Goal: Information Seeking & Learning: Learn about a topic

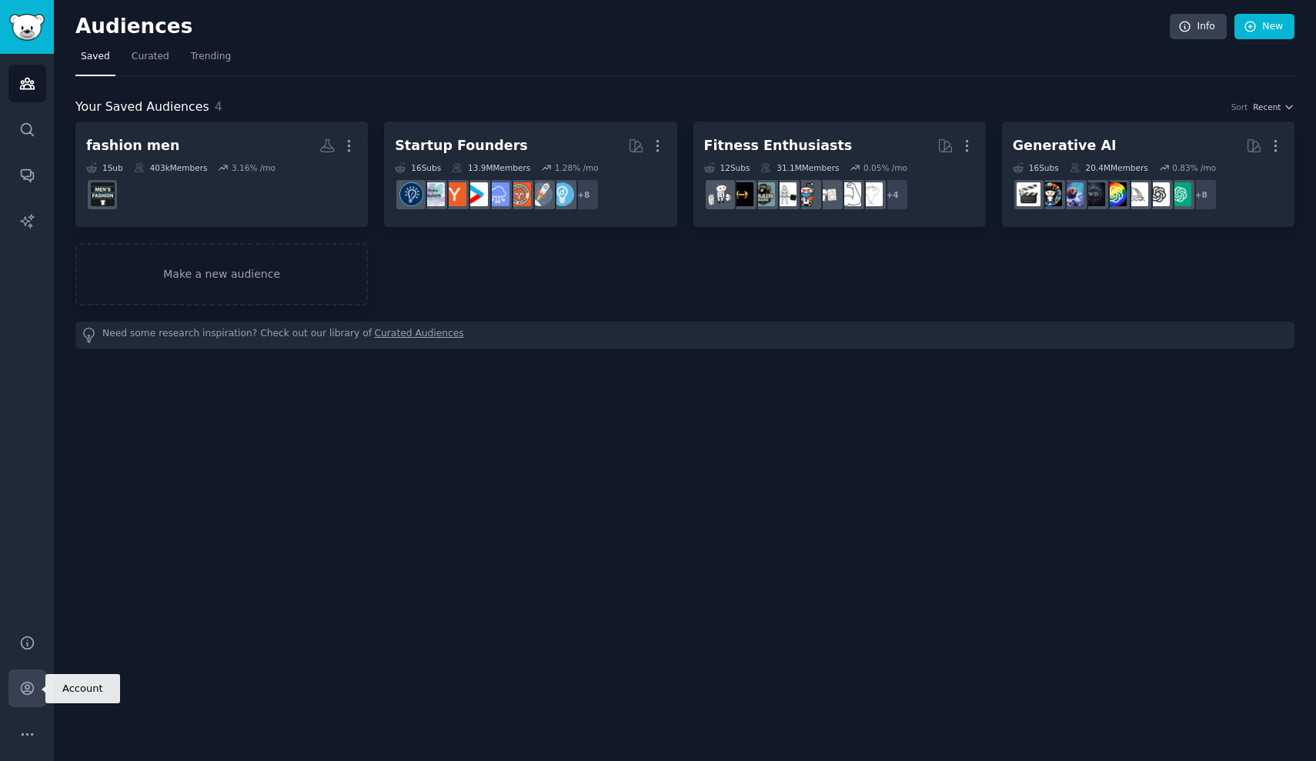
click at [19, 681] on icon "Sidebar" at bounding box center [27, 688] width 16 height 16
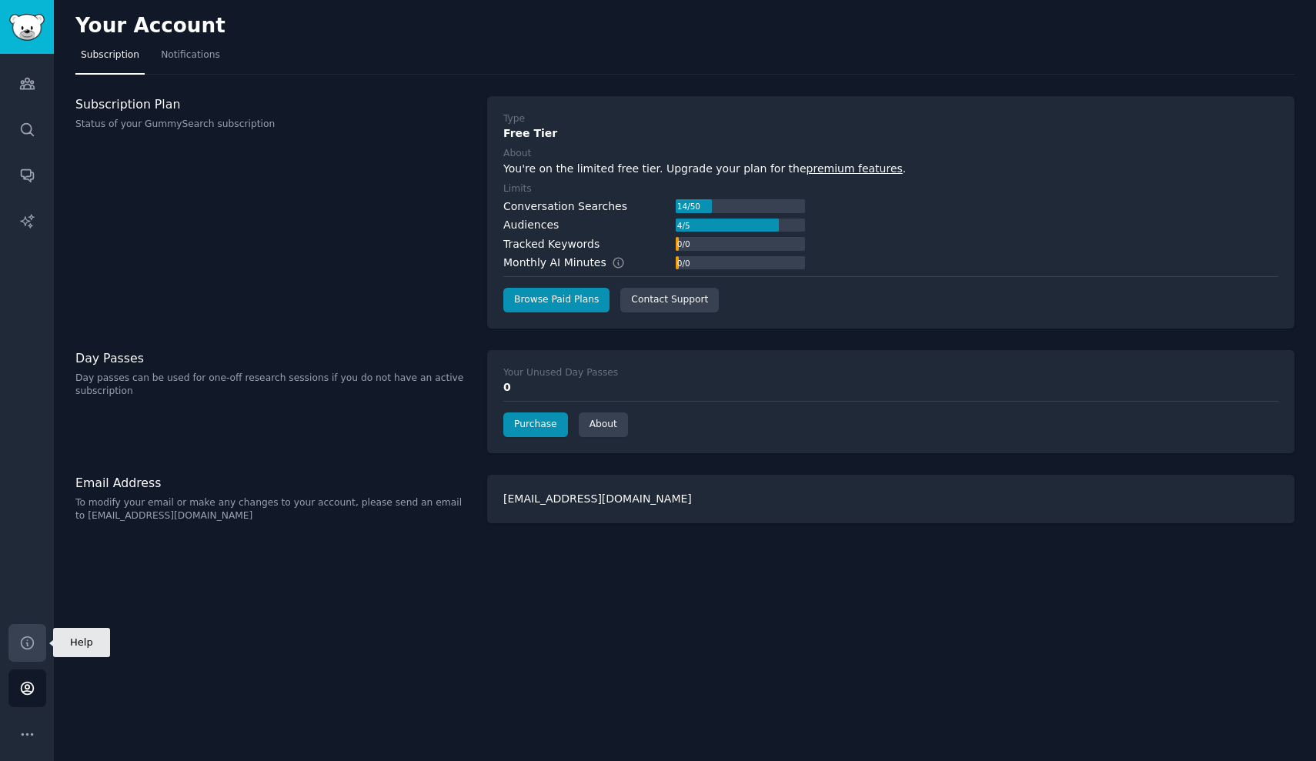
click at [37, 641] on link "Help" at bounding box center [27, 643] width 38 height 38
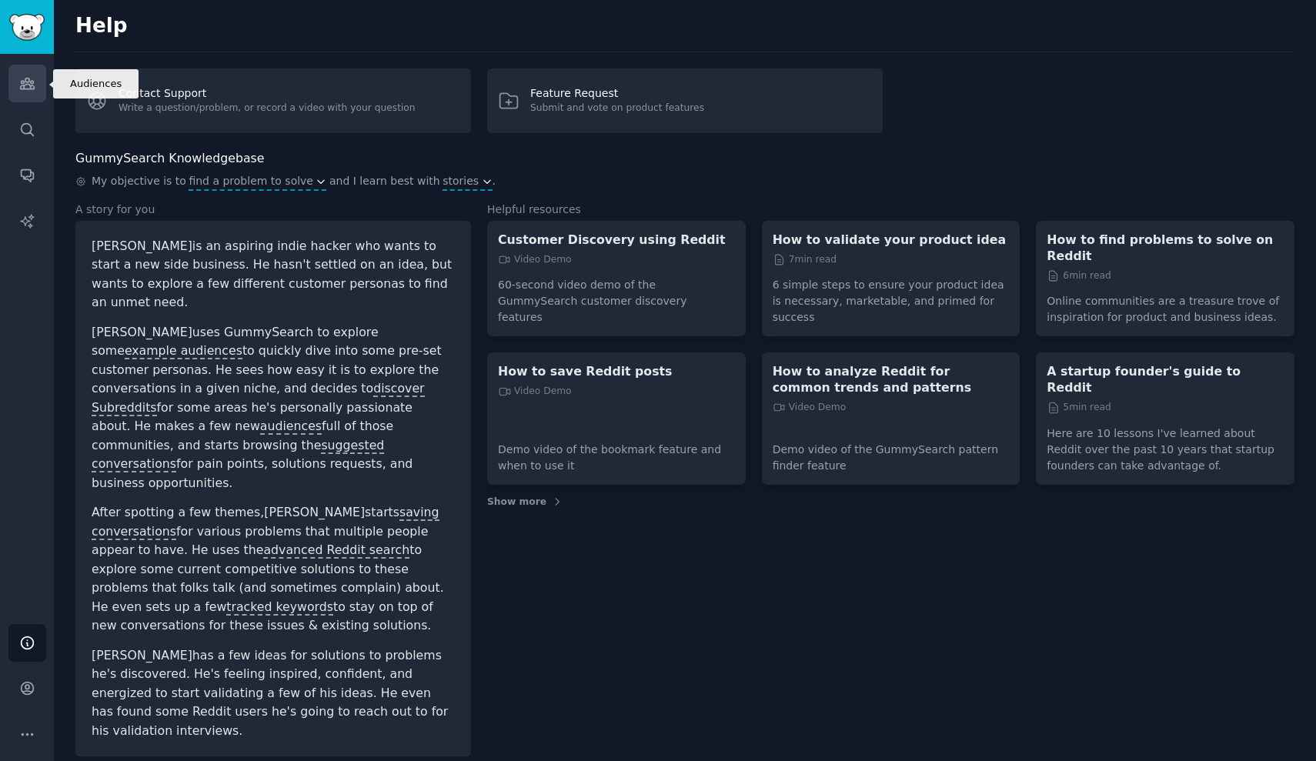
click at [33, 89] on icon "Sidebar" at bounding box center [27, 84] width 14 height 11
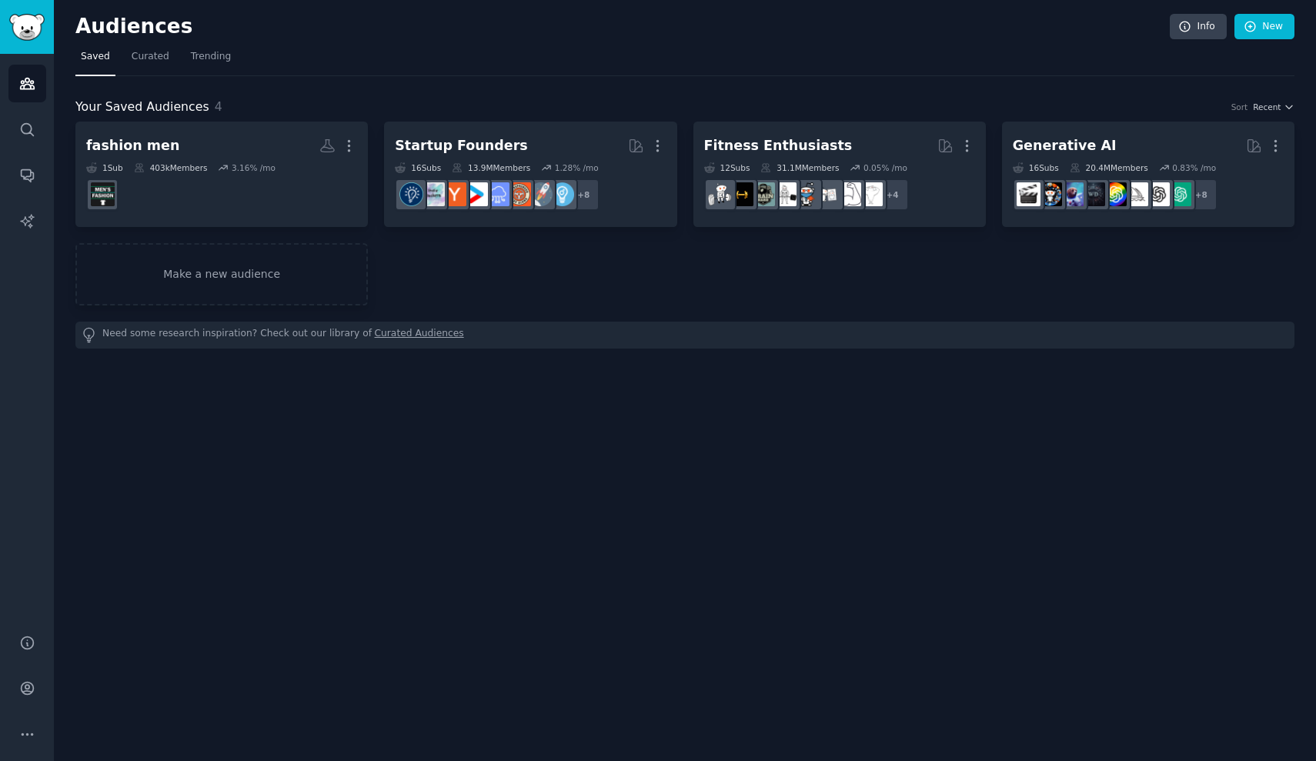
click at [32, 21] on img "Sidebar" at bounding box center [26, 27] width 35 height 27
click at [22, 149] on div "Audiences Search Conversations AI Reports" at bounding box center [27, 335] width 54 height 562
click at [25, 166] on link "Conversations" at bounding box center [27, 175] width 38 height 38
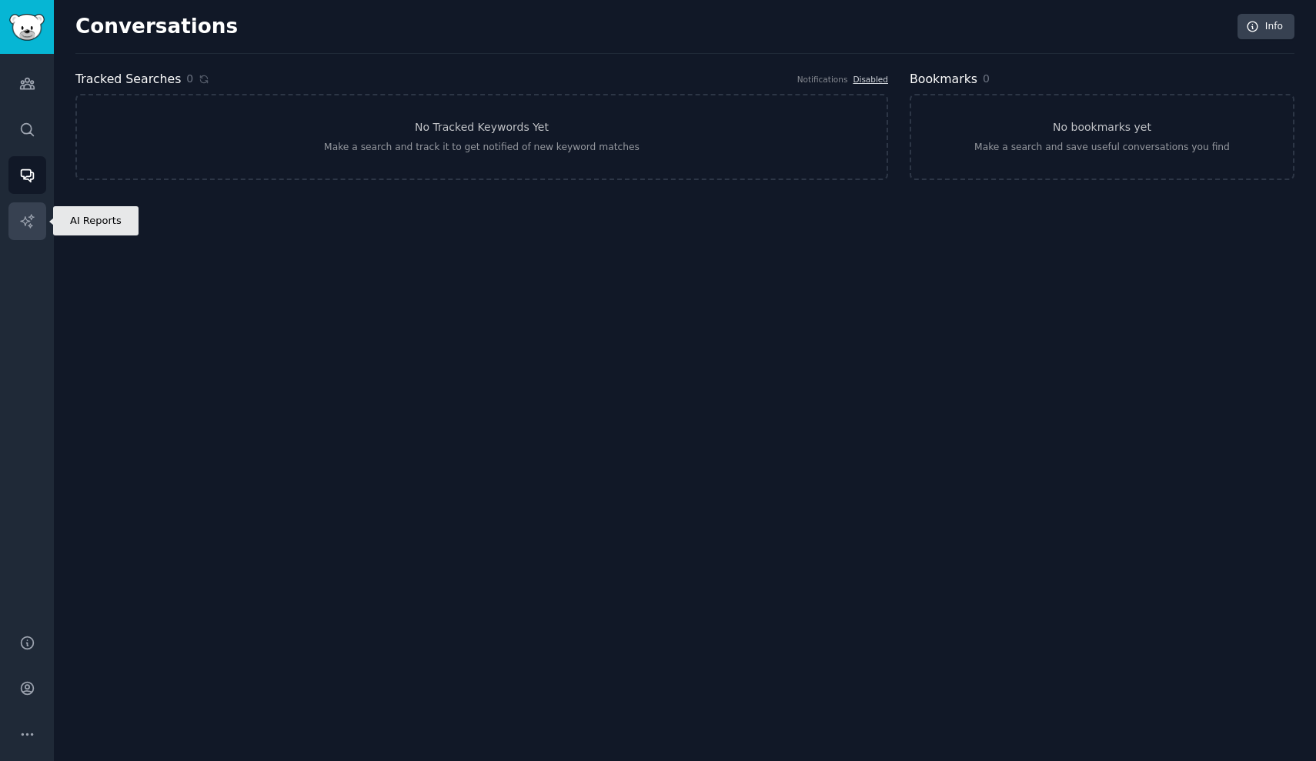
click at [38, 222] on link "AI Reports" at bounding box center [27, 221] width 38 height 38
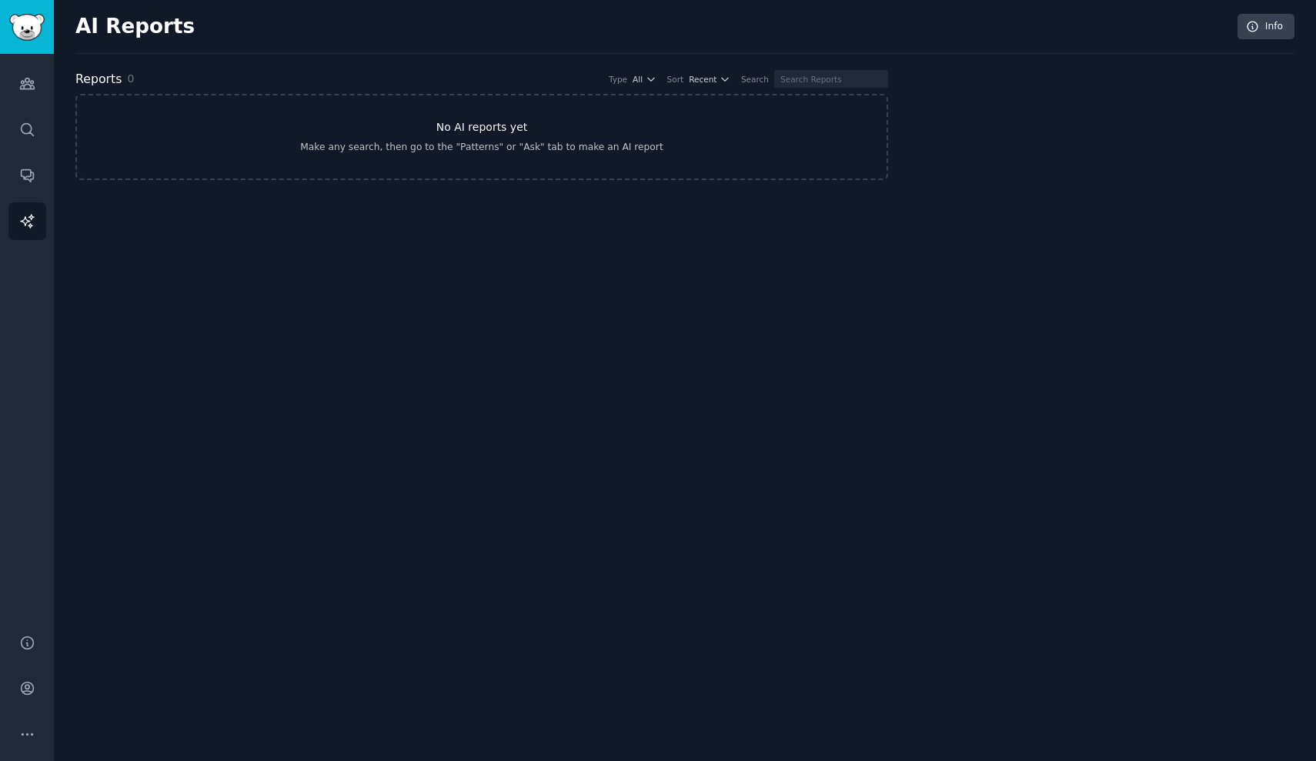
click at [376, 135] on link "No AI reports yet Make any search, then go to the "Patterns" or "Ask" tab to ma…" at bounding box center [481, 137] width 813 height 86
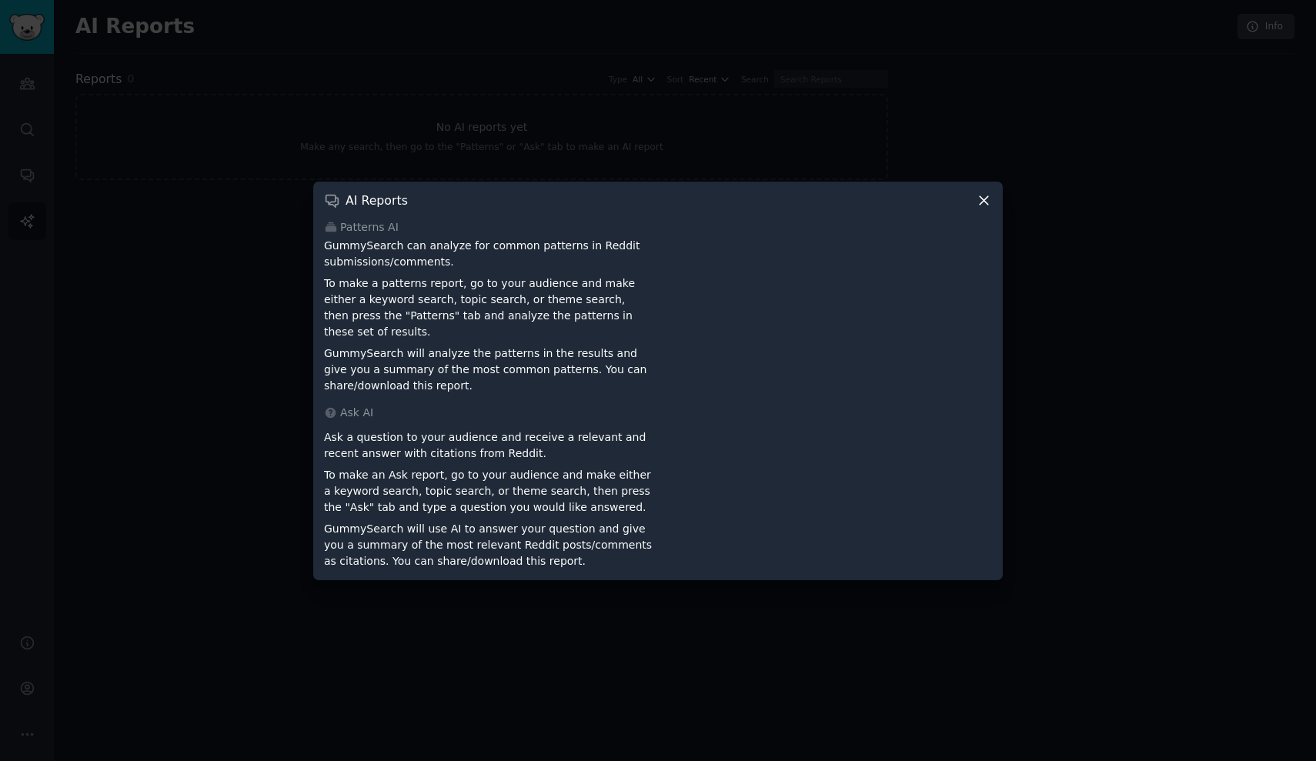
click at [989, 208] on icon at bounding box center [984, 200] width 16 height 16
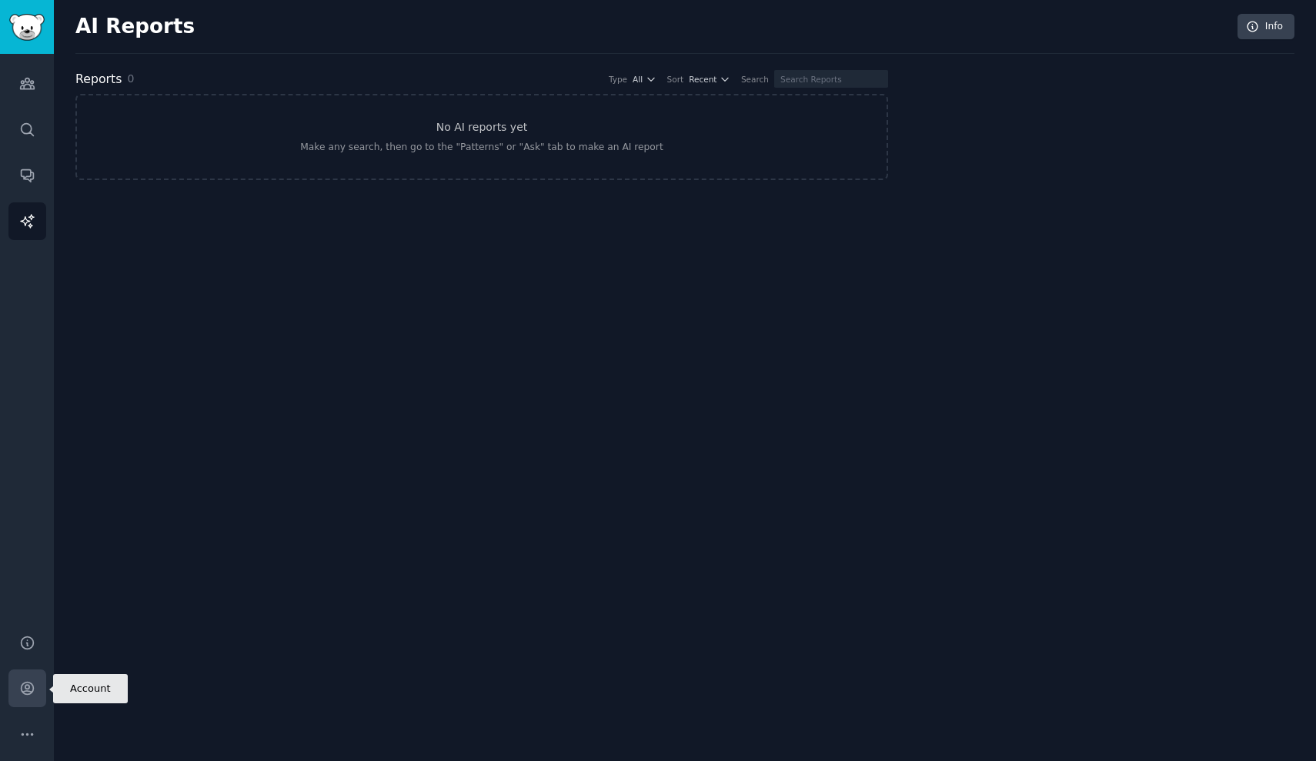
click at [25, 692] on icon "Sidebar" at bounding box center [27, 689] width 12 height 12
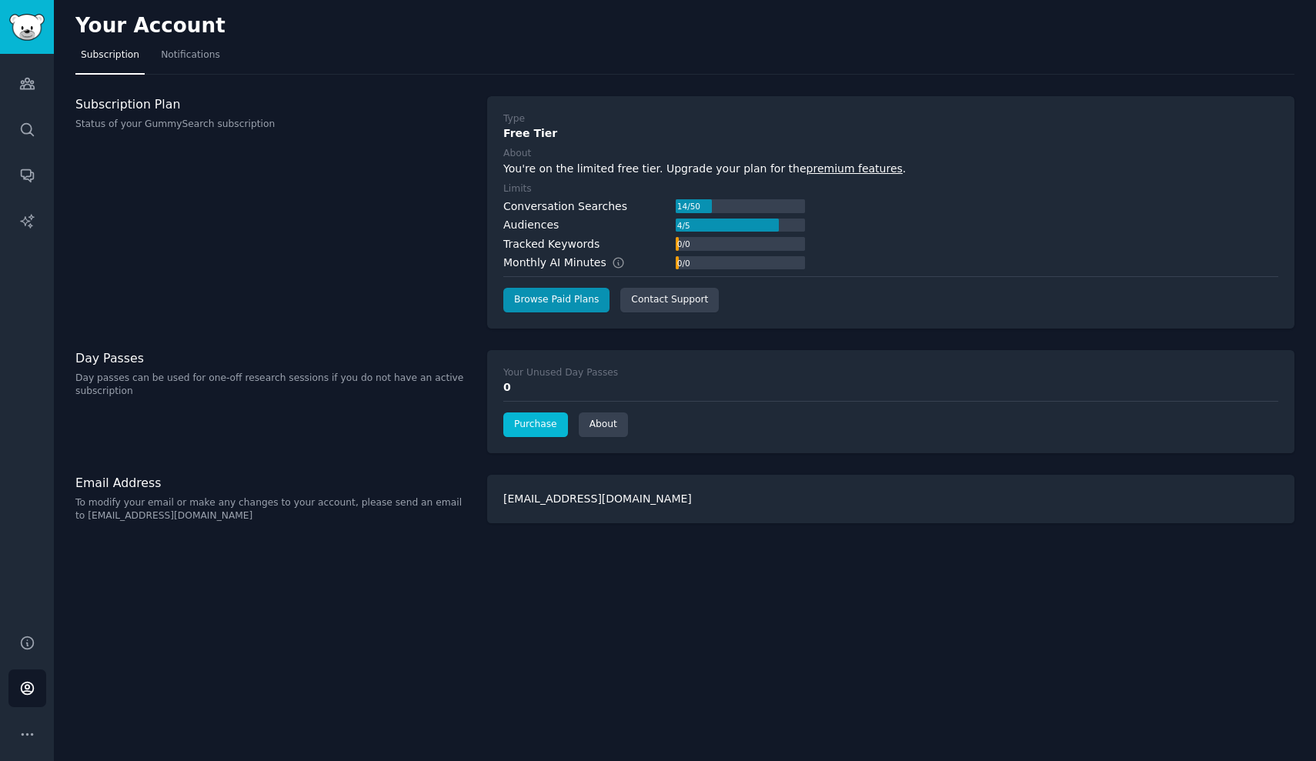
click at [520, 419] on link "Purchase" at bounding box center [535, 425] width 65 height 25
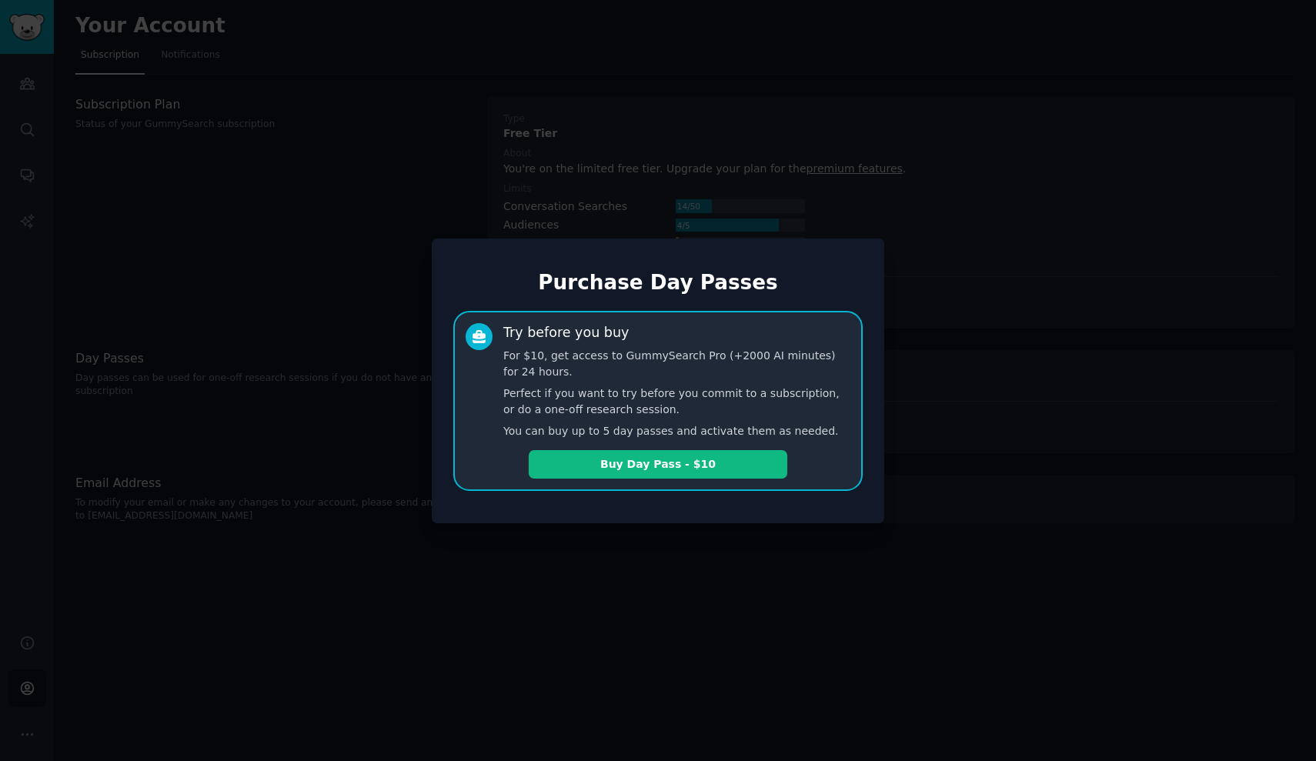
click at [429, 217] on div at bounding box center [658, 380] width 1316 height 761
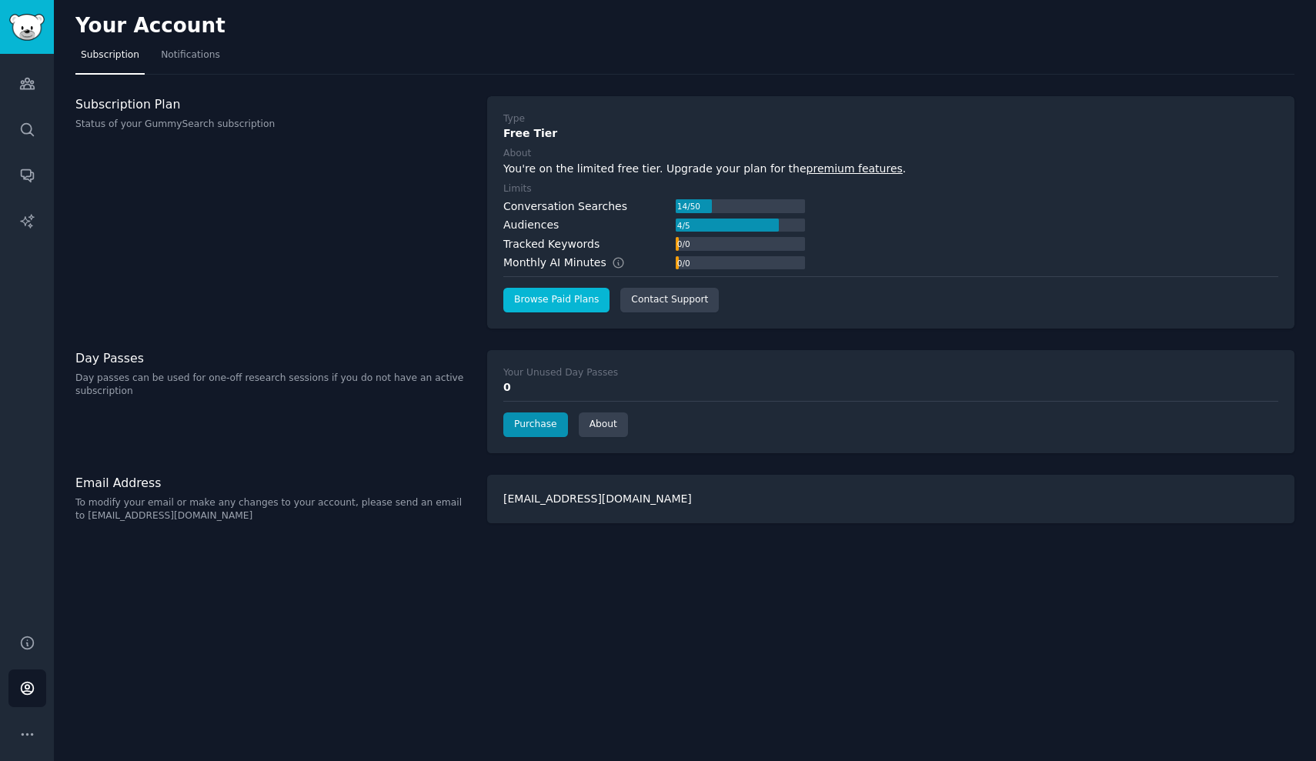
click at [581, 298] on link "Browse Paid Plans" at bounding box center [556, 300] width 106 height 25
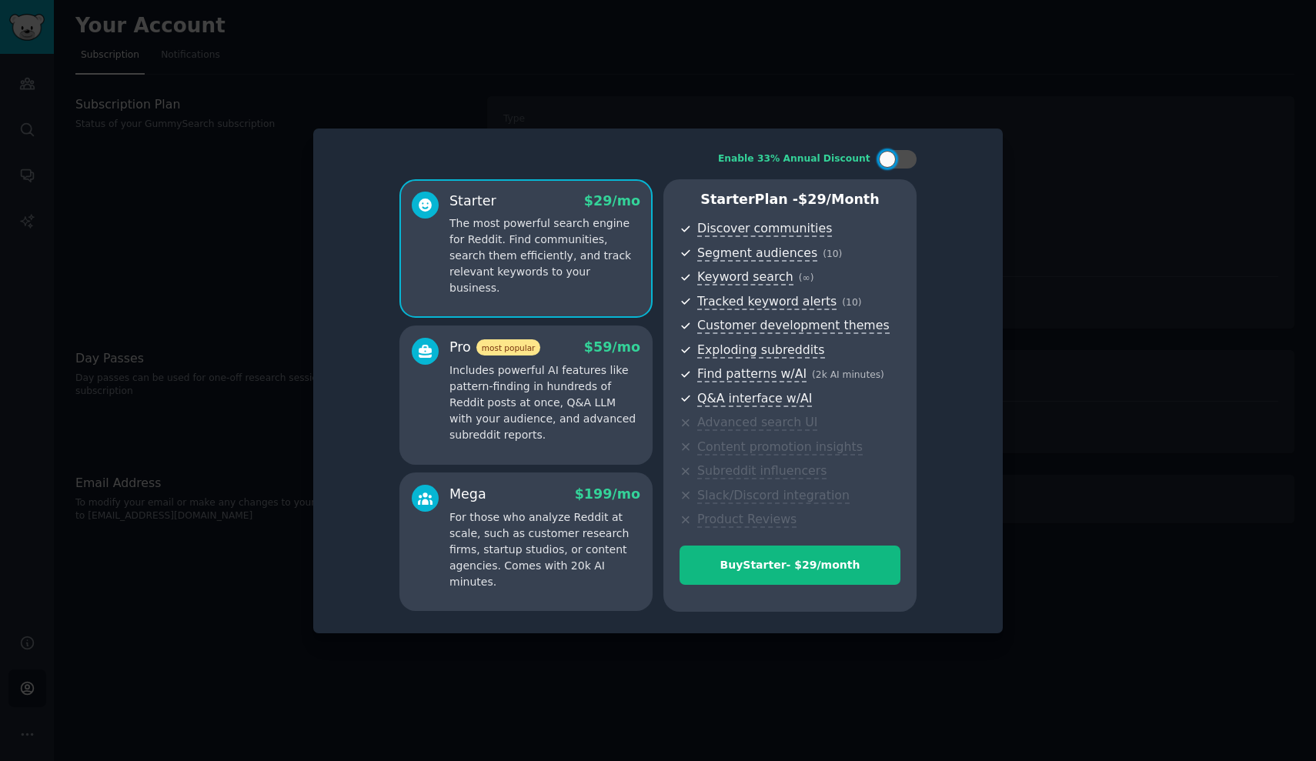
click at [549, 384] on p "Includes powerful AI features like pattern-finding in hundreds of Reddit posts …" at bounding box center [544, 403] width 191 height 81
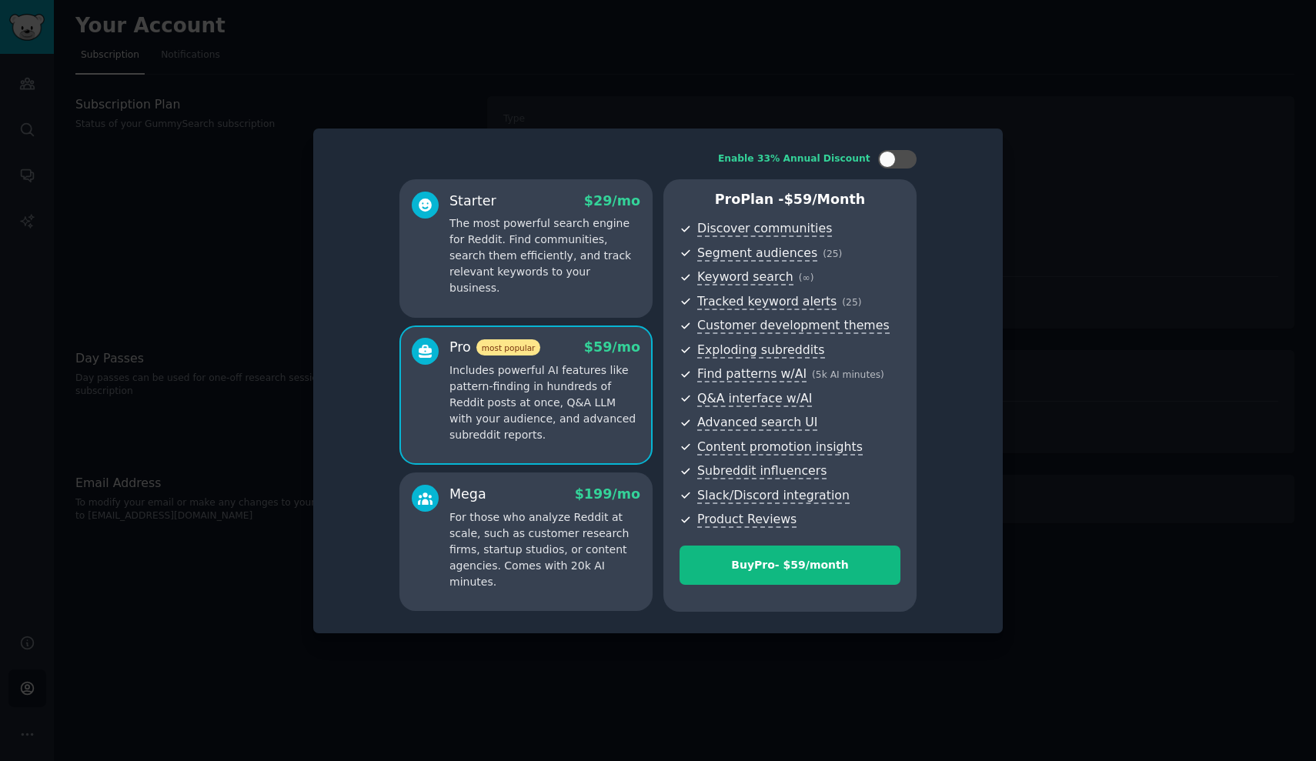
click at [560, 516] on p "For those who analyze Reddit at scale, such as customer research firms, startup…" at bounding box center [544, 550] width 191 height 81
click at [570, 426] on p "Includes powerful AI features like pattern-finding in hundreds of Reddit posts …" at bounding box center [544, 403] width 191 height 81
click at [563, 516] on p "For those who analyze Reddit at scale, such as customer research firms, startup…" at bounding box center [544, 550] width 191 height 81
click at [562, 411] on p "Includes powerful AI features like pattern-finding in hundreds of Reddit posts …" at bounding box center [544, 403] width 191 height 81
click at [556, 506] on div "Mega $ 199 /mo For those who analyze Reddit at scale, such as customer research…" at bounding box center [544, 537] width 191 height 105
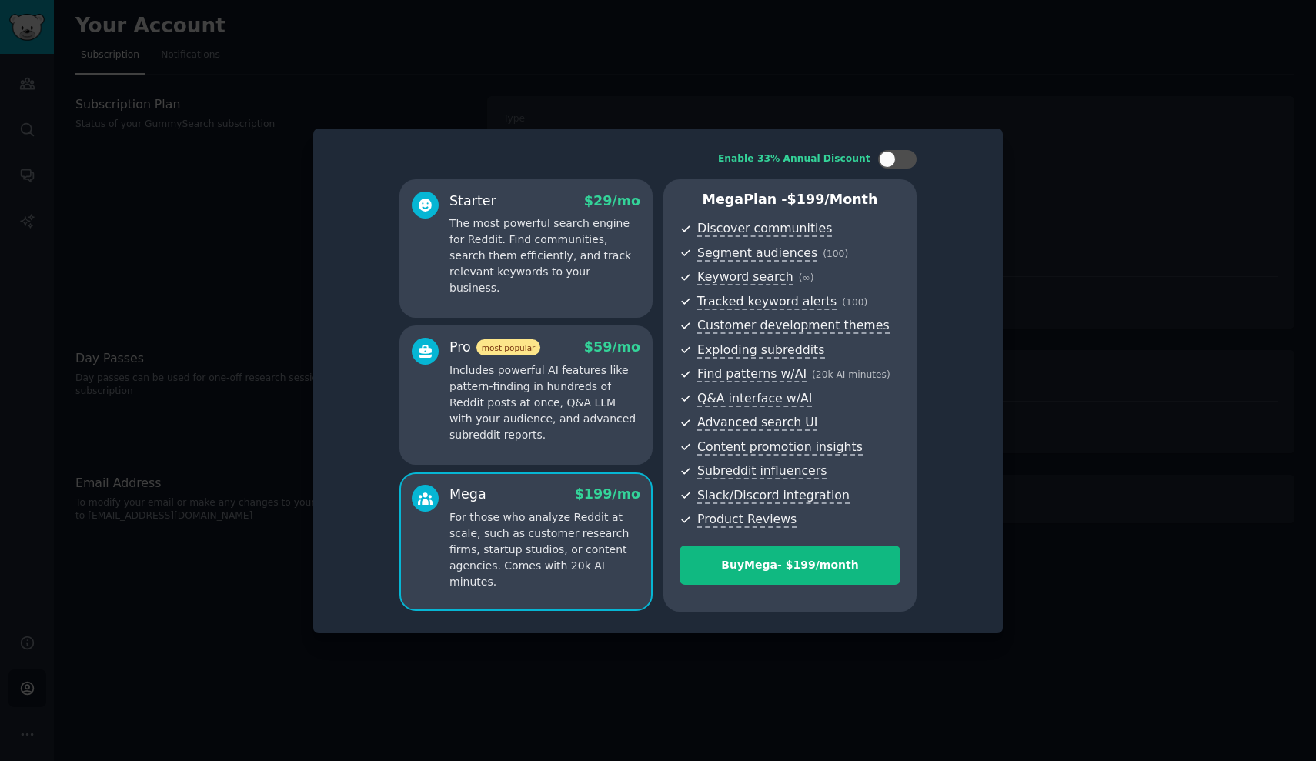
click at [556, 402] on p "Includes powerful AI features like pattern-finding in hundreds of Reddit posts …" at bounding box center [544, 403] width 191 height 81
click at [548, 490] on div "Mega $ 199 /mo" at bounding box center [544, 494] width 191 height 19
click at [552, 413] on p "Includes powerful AI features like pattern-finding in hundreds of Reddit posts …" at bounding box center [544, 403] width 191 height 81
click at [548, 488] on div "Mega $ 199 /mo" at bounding box center [544, 494] width 191 height 19
click at [547, 411] on p "Includes powerful AI features like pattern-finding in hundreds of Reddit posts …" at bounding box center [544, 403] width 191 height 81
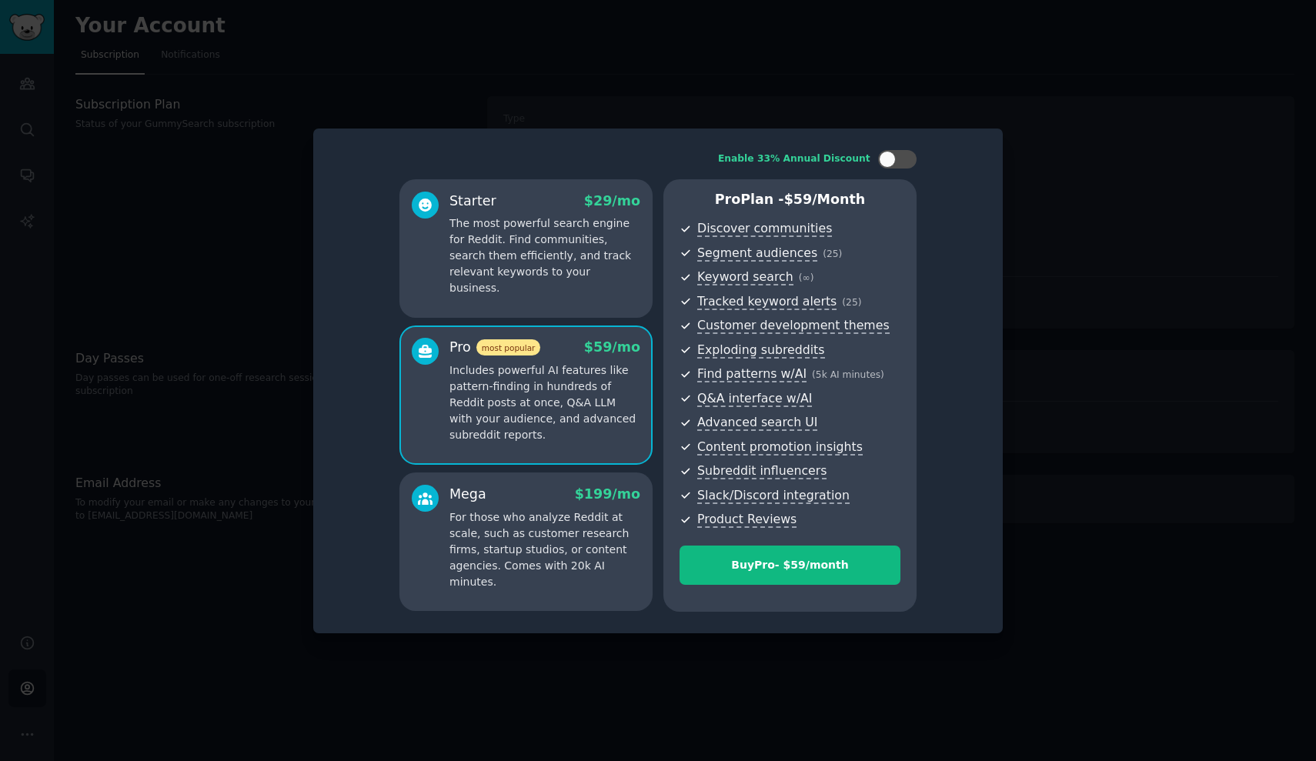
click at [548, 479] on div "Mega $ 199 /mo For those who analyze Reddit at scale, such as customer research…" at bounding box center [525, 542] width 253 height 139
click at [548, 404] on p "Includes powerful AI features like pattern-finding in hundreds of Reddit posts …" at bounding box center [544, 403] width 191 height 81
click at [573, 246] on p "The most powerful search engine for Reddit. Find communities, search them effic…" at bounding box center [544, 256] width 191 height 81
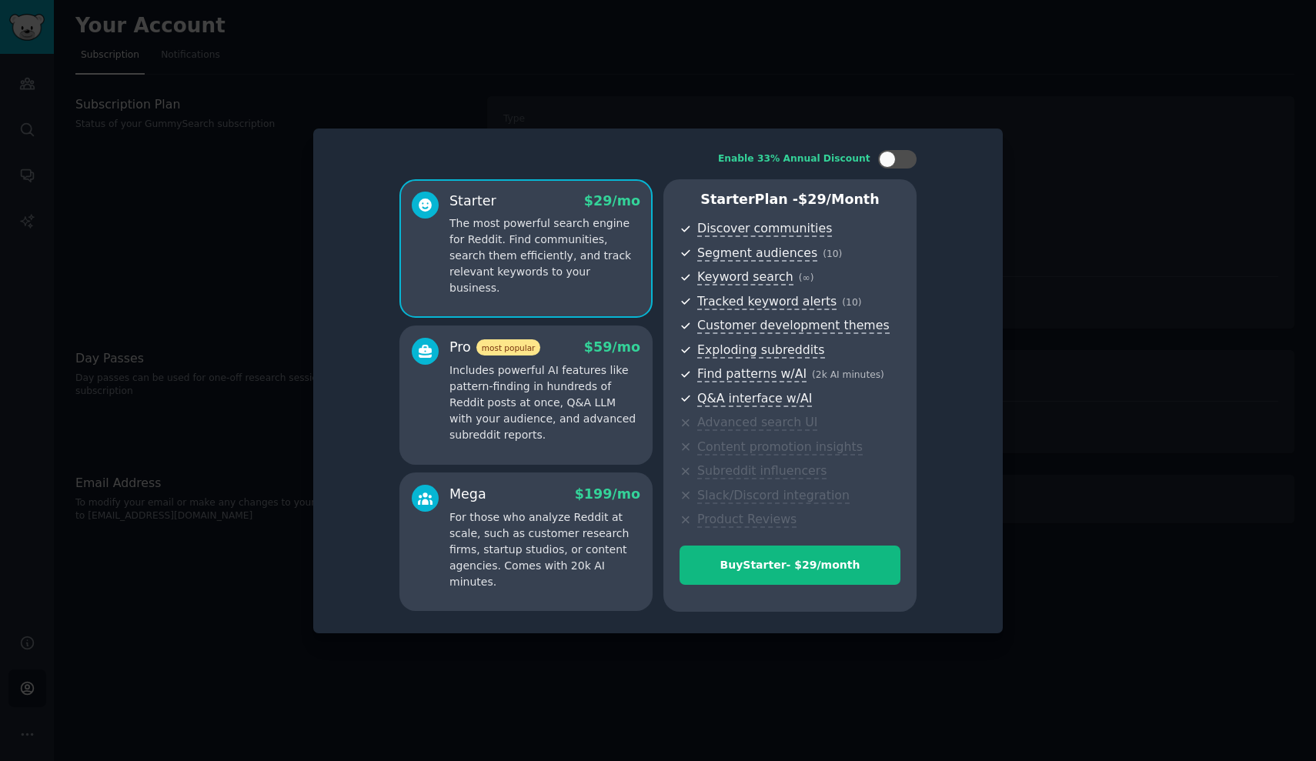
click at [573, 371] on p "Includes powerful AI features like pattern-finding in hundreds of Reddit posts …" at bounding box center [544, 403] width 191 height 81
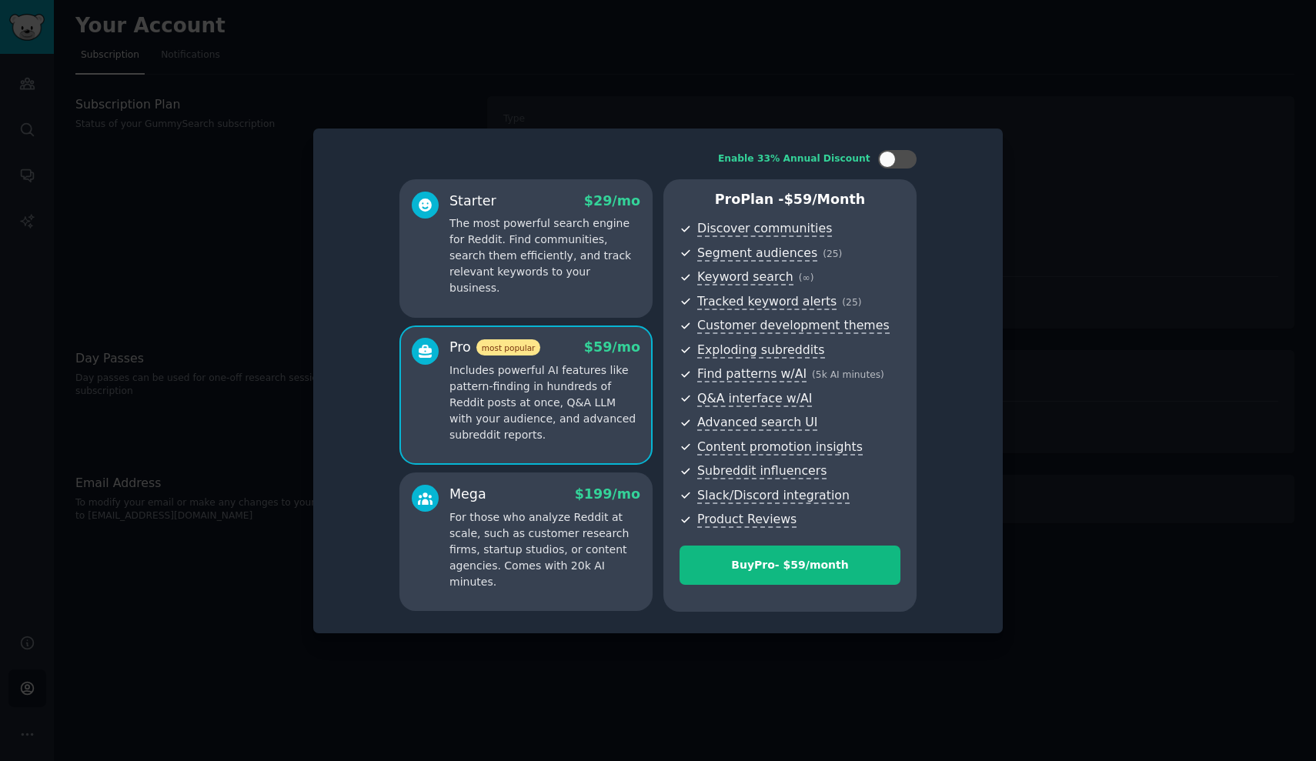
click at [573, 274] on p "The most powerful search engine for Reddit. Find communities, search them effic…" at bounding box center [544, 256] width 191 height 81
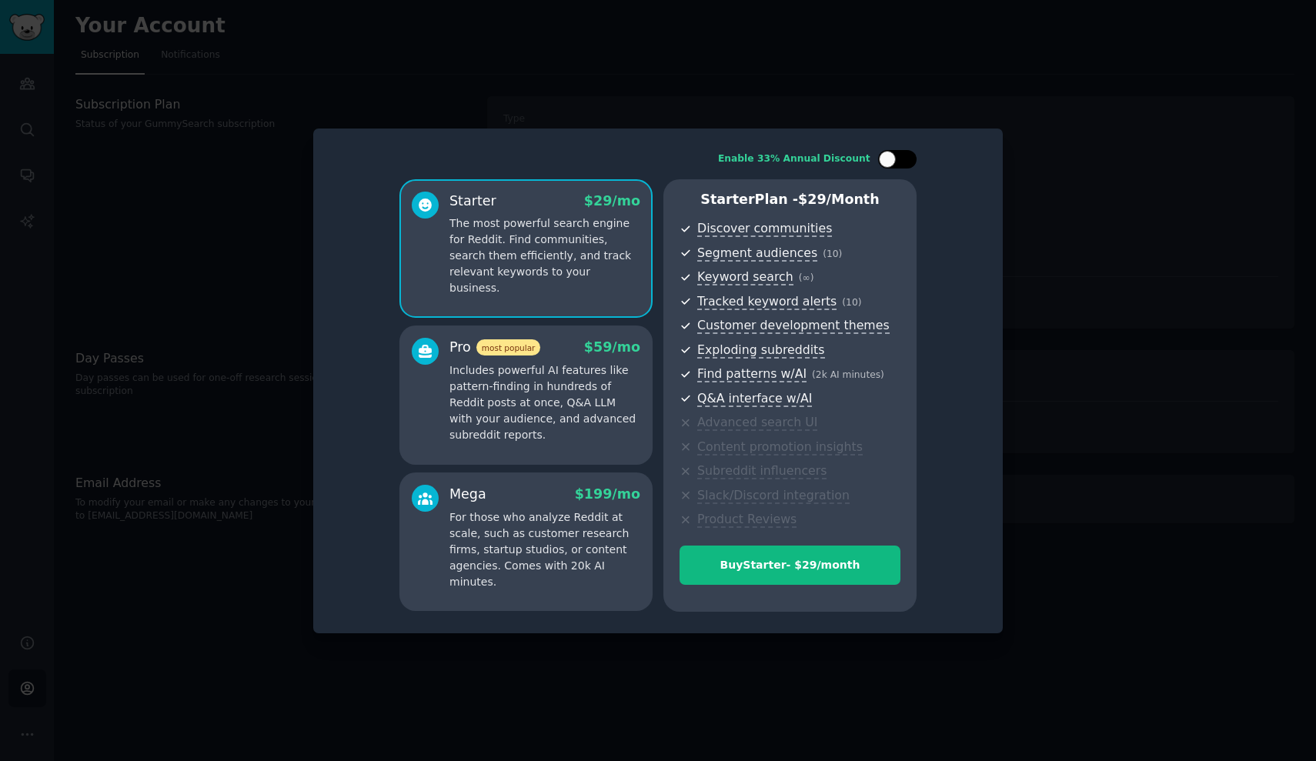
click at [899, 166] on div at bounding box center [897, 159] width 38 height 18
click at [613, 343] on span "$ 39 /mo" at bounding box center [612, 346] width 56 height 15
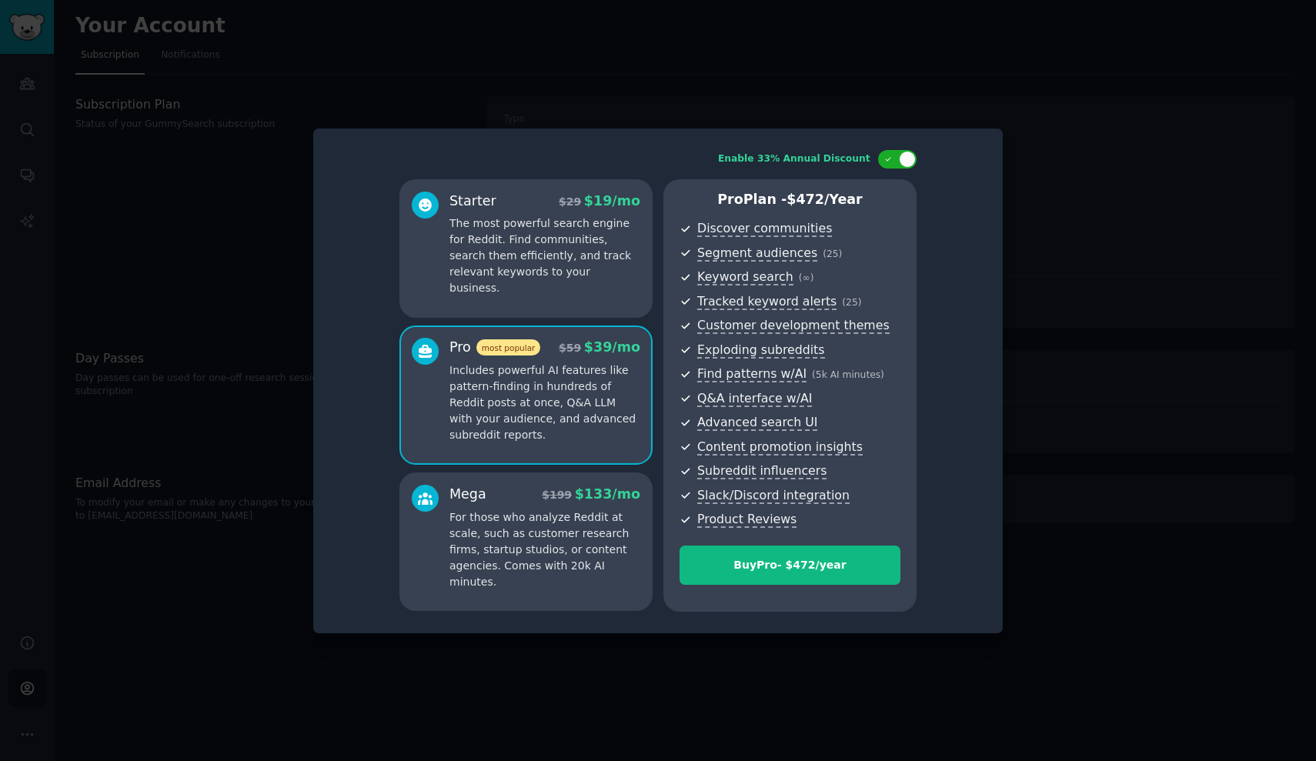
click at [620, 287] on div "Starter $ 29 $ 19 /mo The most powerful search engine for Reddit. Find communit…" at bounding box center [525, 248] width 253 height 139
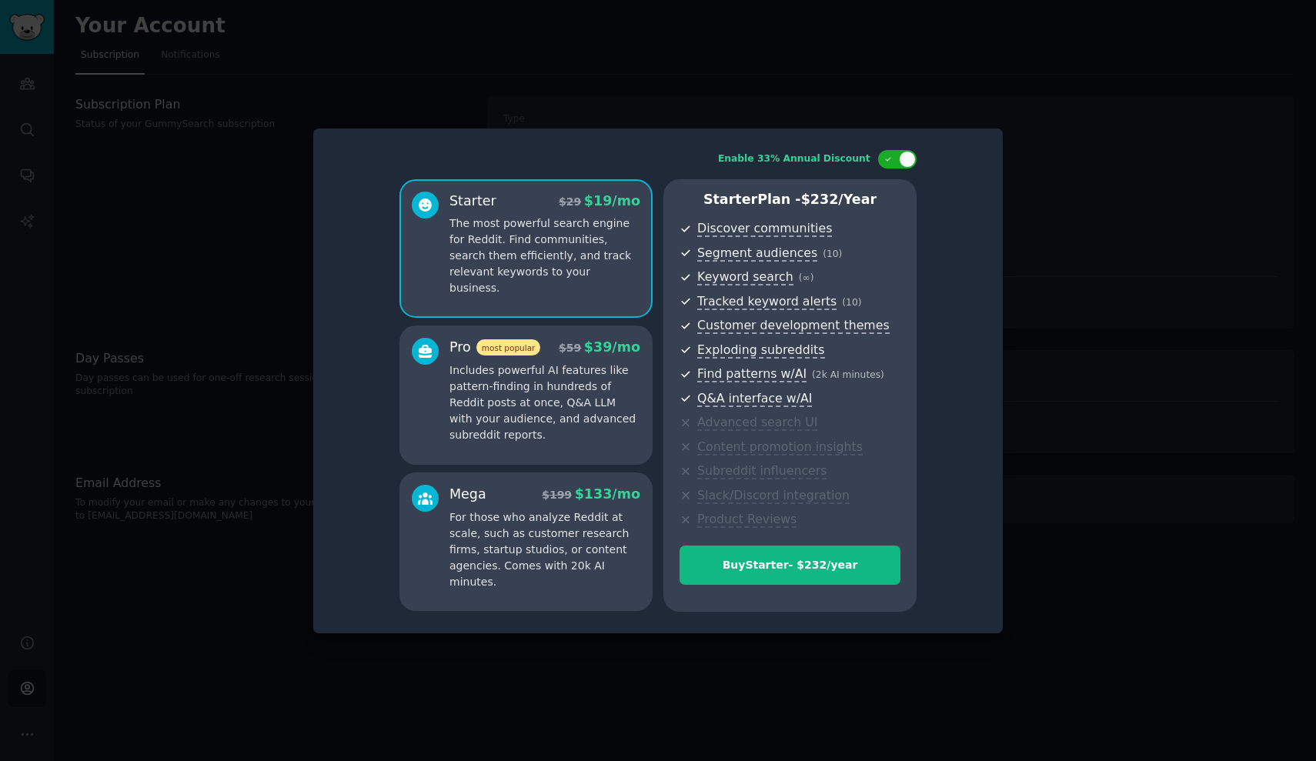
click at [589, 355] on div "$ 59 $ 39 /mo" at bounding box center [596, 347] width 87 height 19
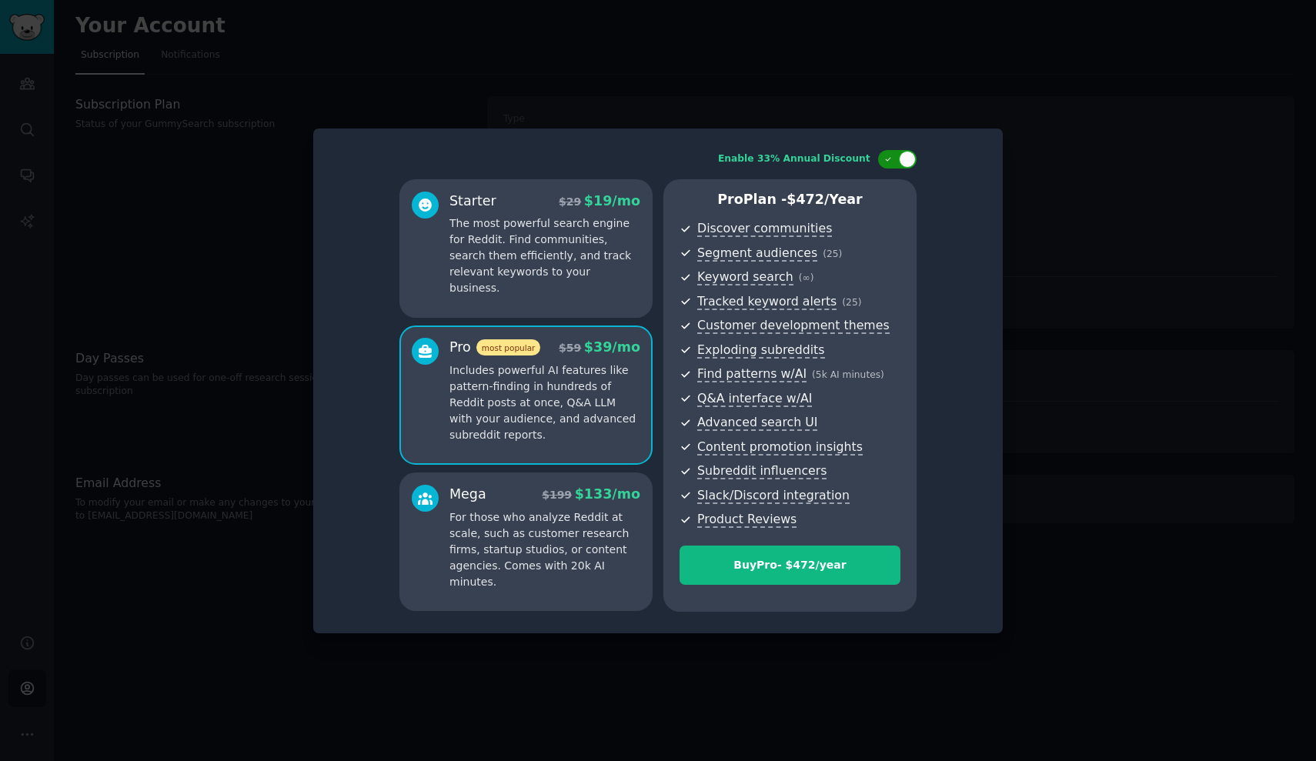
click at [889, 163] on icon at bounding box center [888, 159] width 8 height 8
checkbox input "false"
click at [817, 129] on div at bounding box center [658, 380] width 1316 height 761
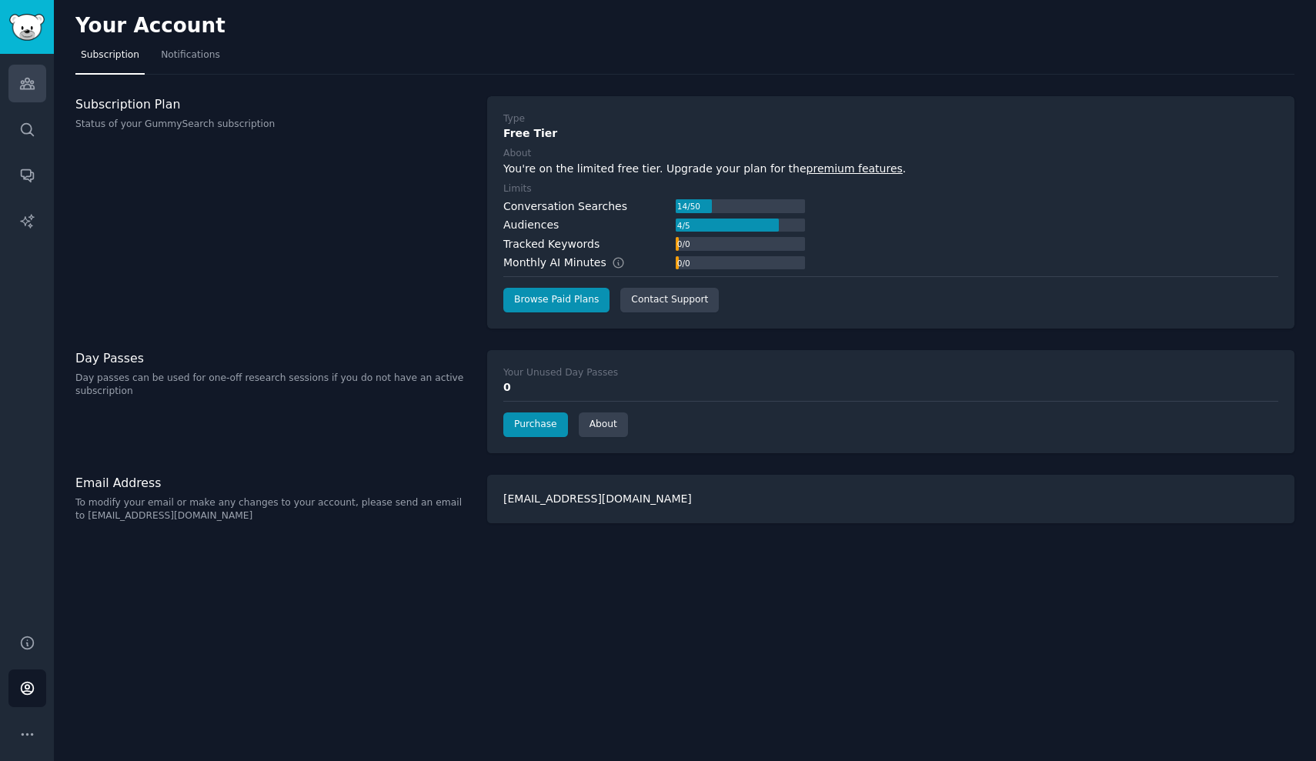
click at [42, 83] on link "Audiences" at bounding box center [27, 84] width 38 height 38
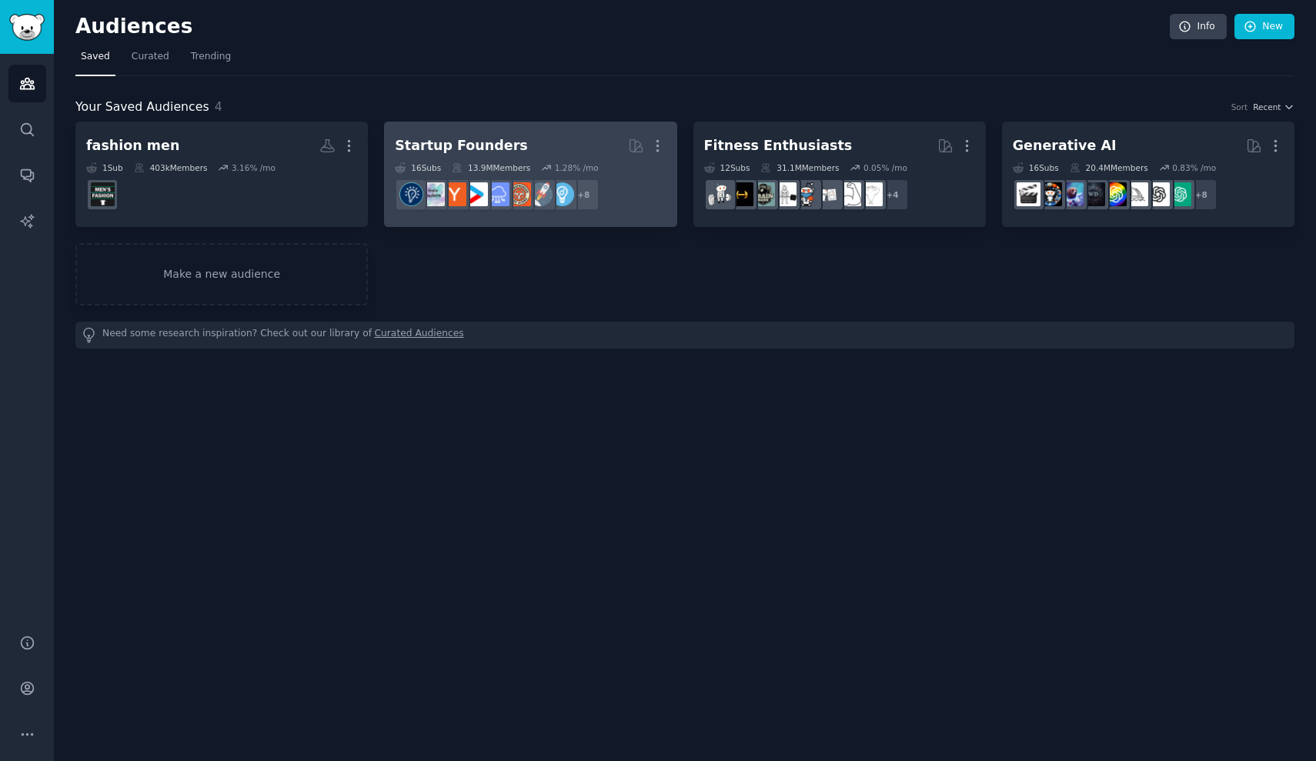
click at [577, 162] on div "1.28 % /mo" at bounding box center [577, 167] width 44 height 11
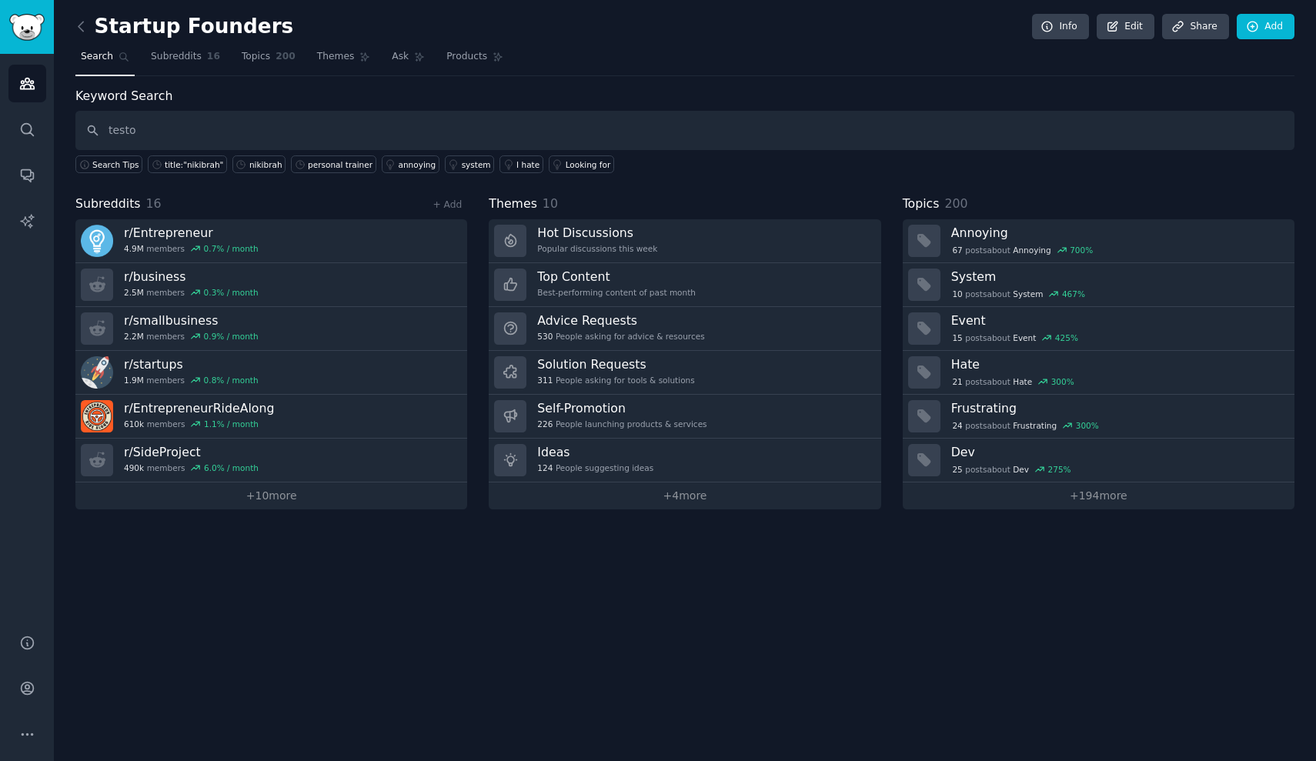
type input "testo"
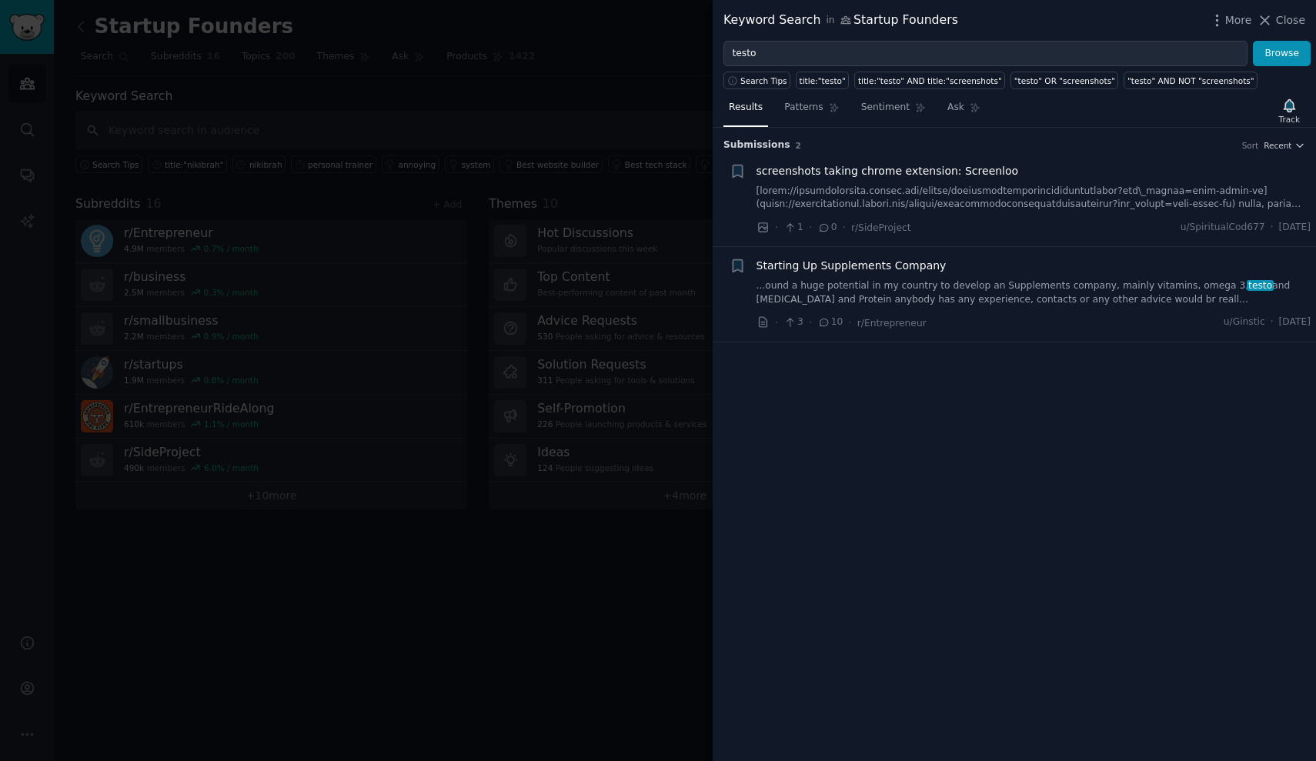
click at [921, 269] on span "Starting Up Supplements Company" at bounding box center [852, 266] width 190 height 16
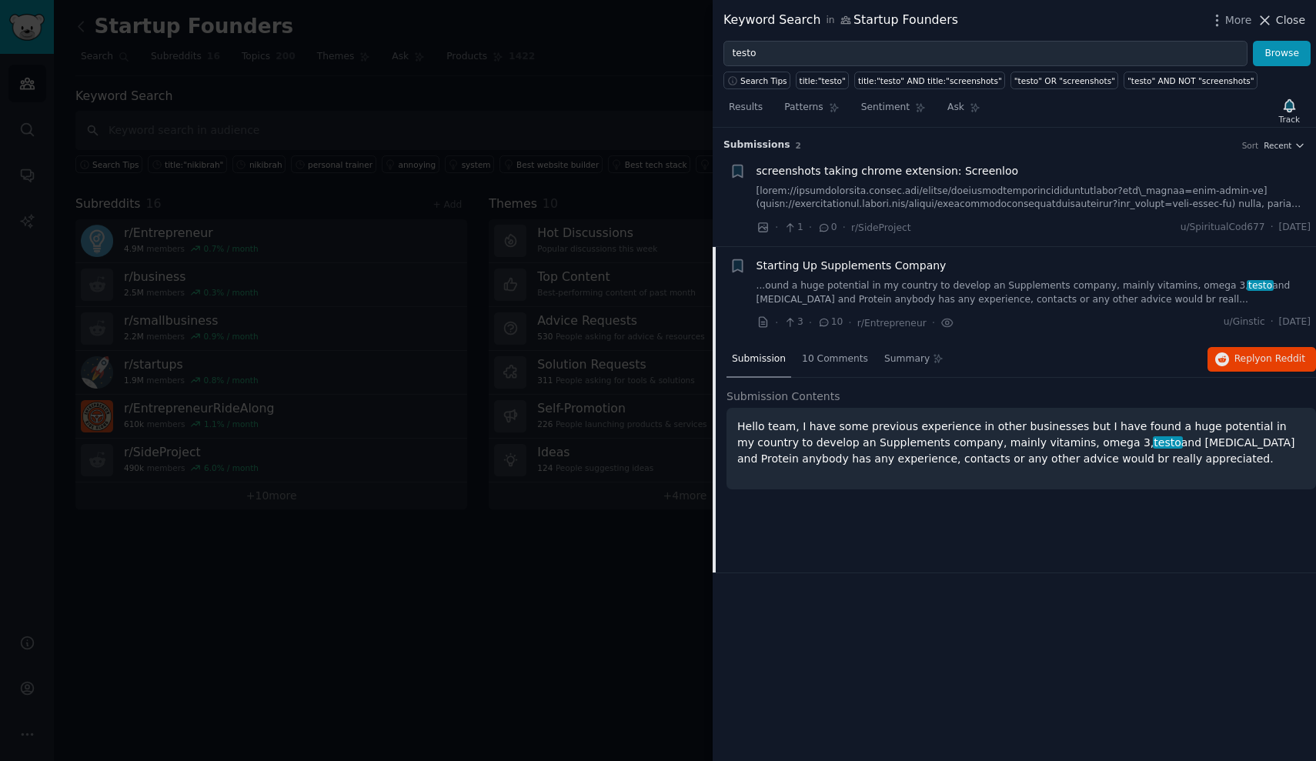
click at [1288, 16] on span "Close" at bounding box center [1290, 20] width 29 height 16
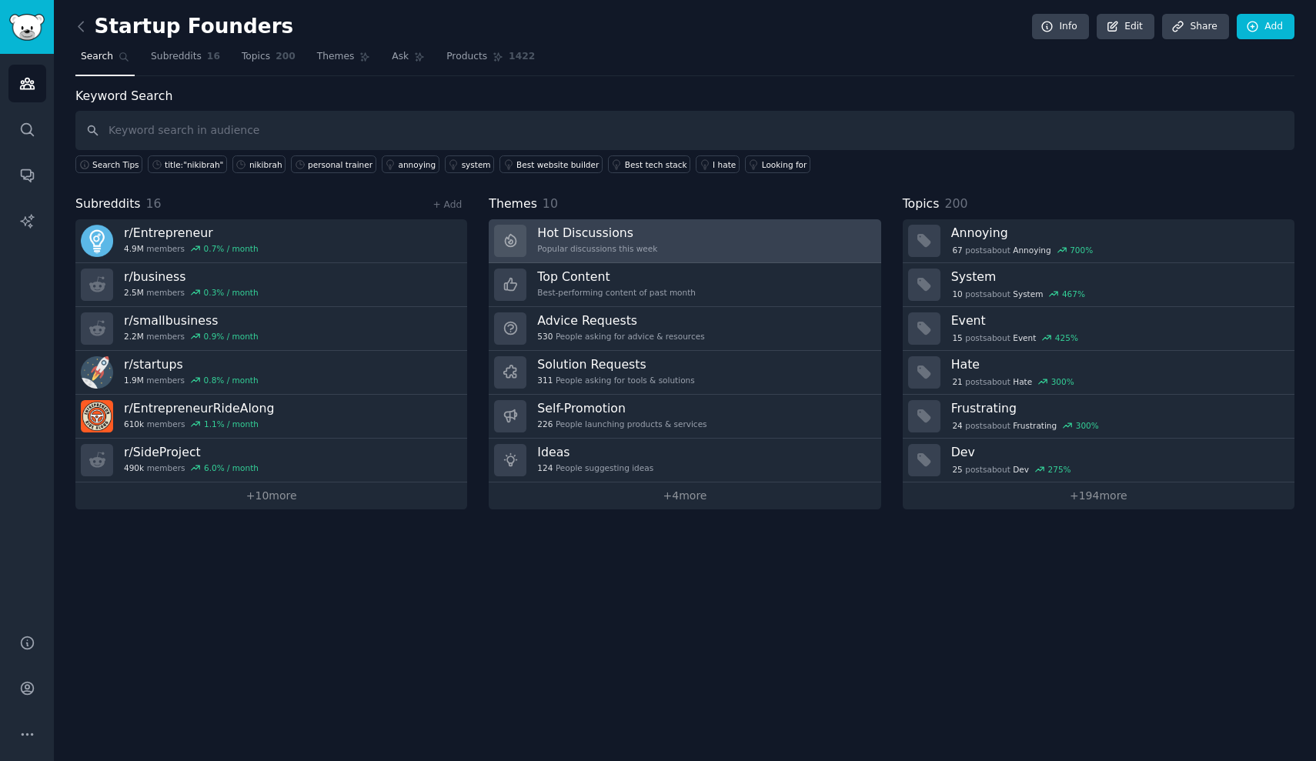
click at [630, 243] on div "Popular discussions this week" at bounding box center [597, 248] width 120 height 11
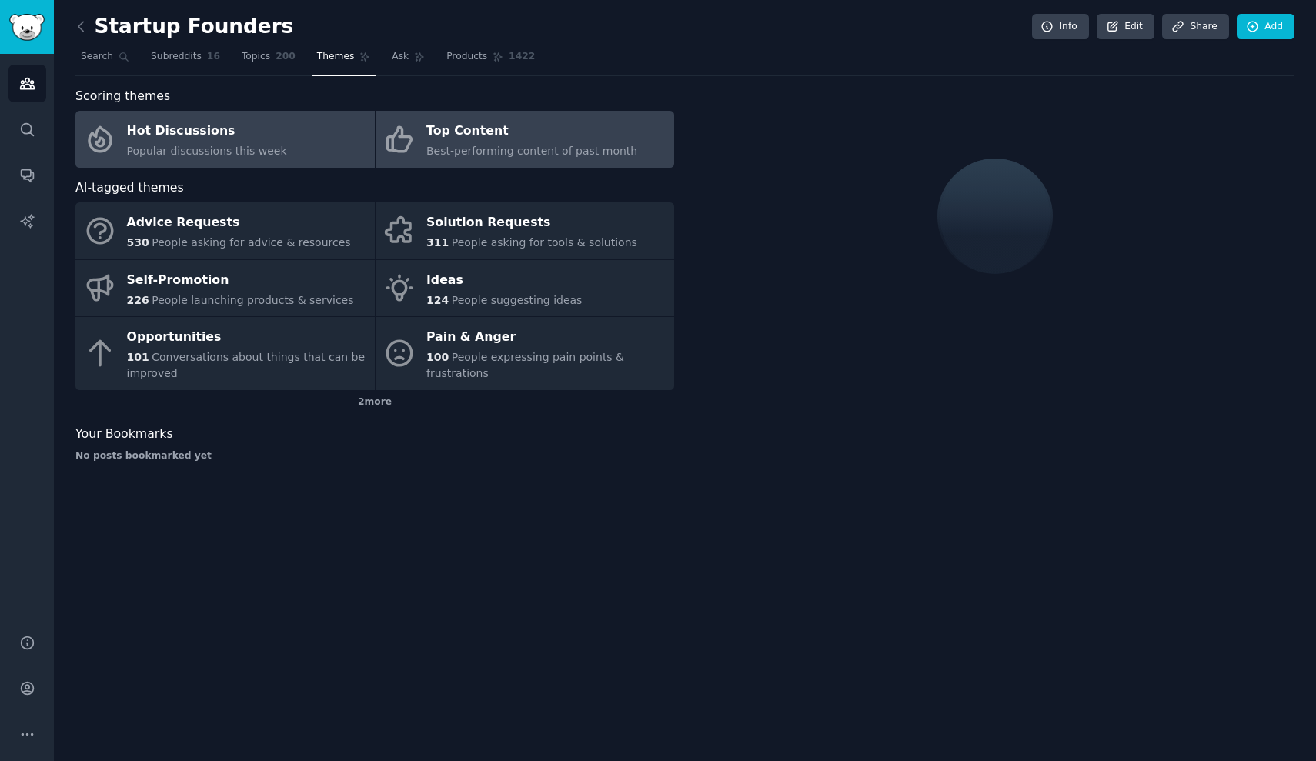
click at [512, 146] on span "Best-performing content of past month" at bounding box center [531, 151] width 211 height 12
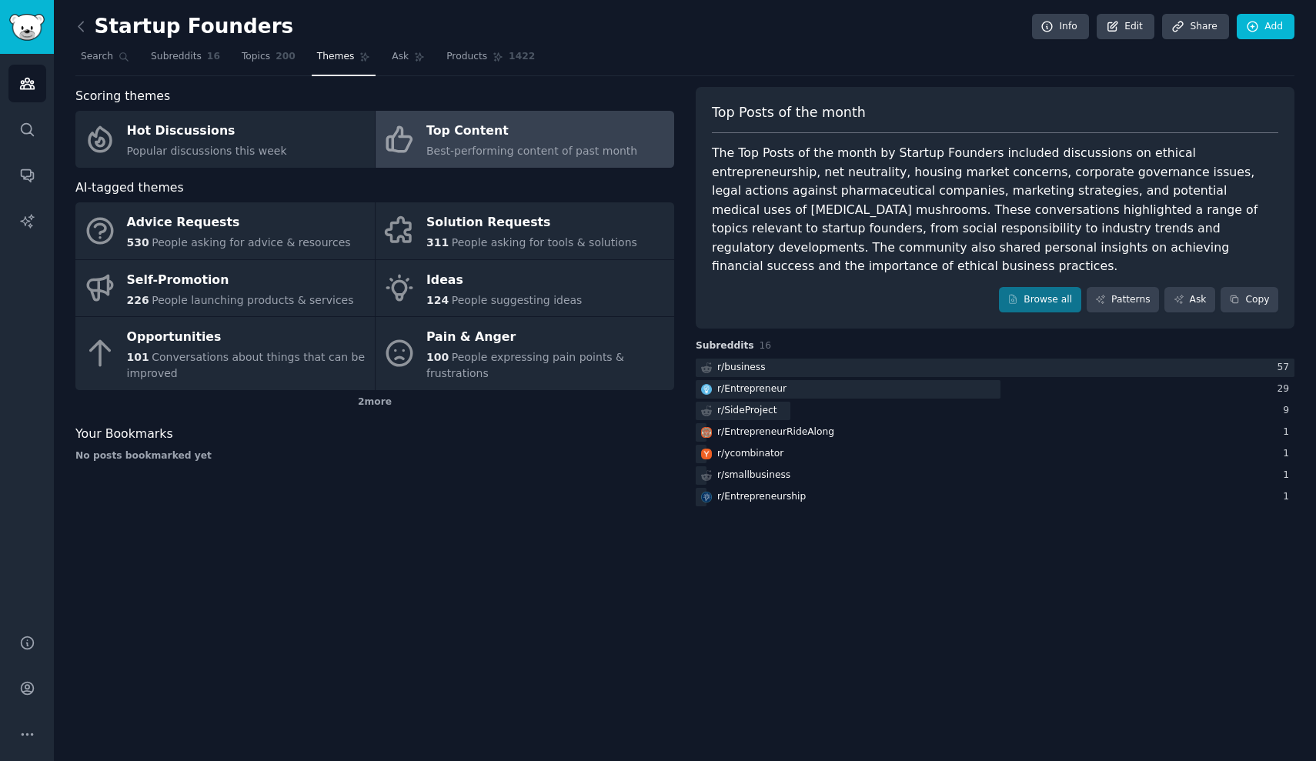
click at [70, 28] on div "Startup Founders Info Edit Share Add Search Subreddits 16 Topics 200 Themes Ask…" at bounding box center [685, 380] width 1262 height 761
click at [81, 28] on icon at bounding box center [81, 26] width 5 height 9
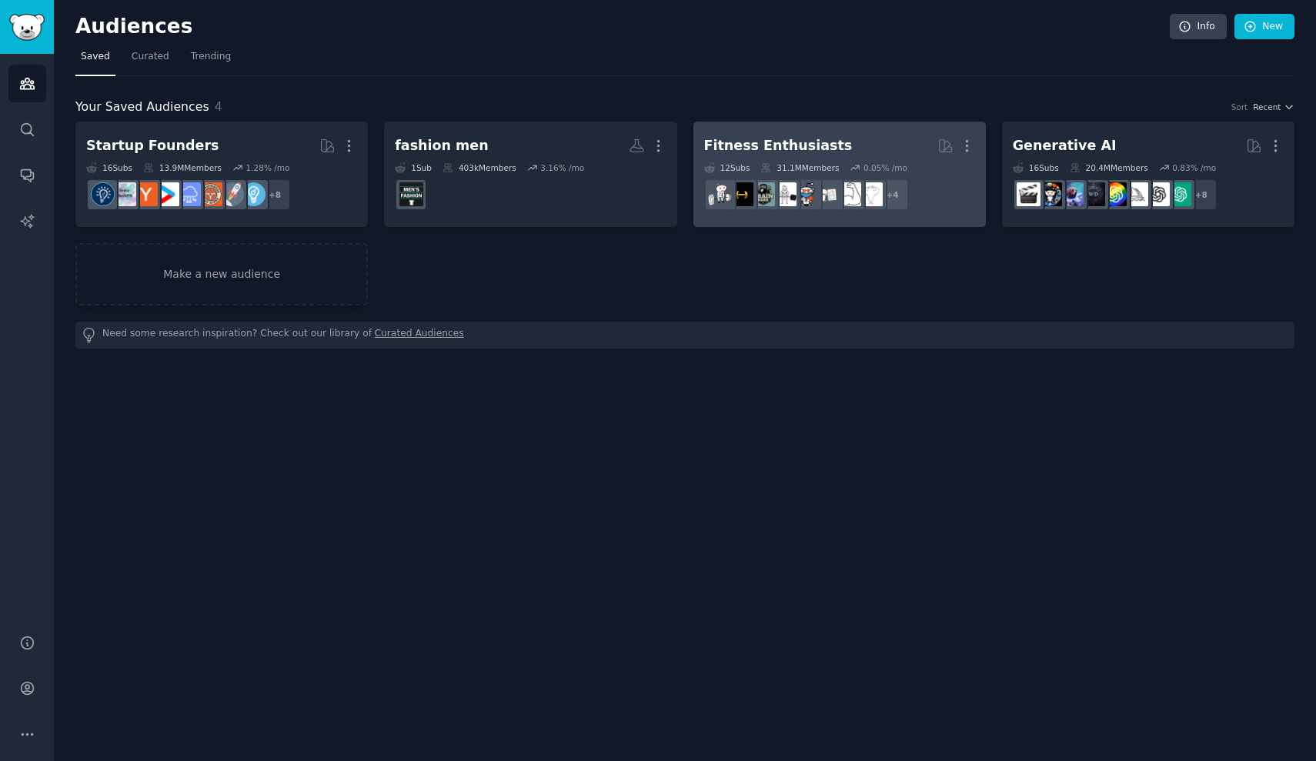
click at [923, 175] on dd "r/yoga, r/fitness30plus, r/physicaltherapy, r/personaltraining + 4" at bounding box center [839, 194] width 271 height 43
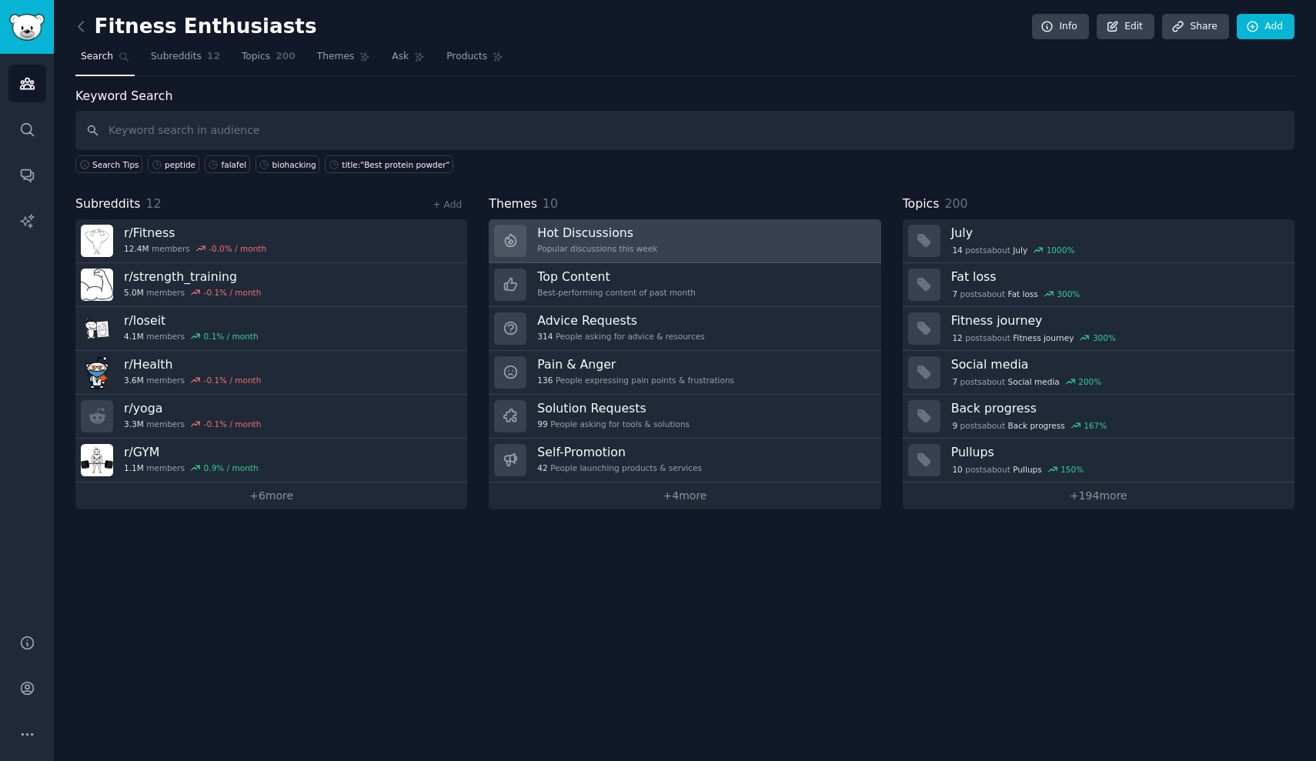
click at [589, 247] on div "Popular discussions this week" at bounding box center [597, 248] width 120 height 11
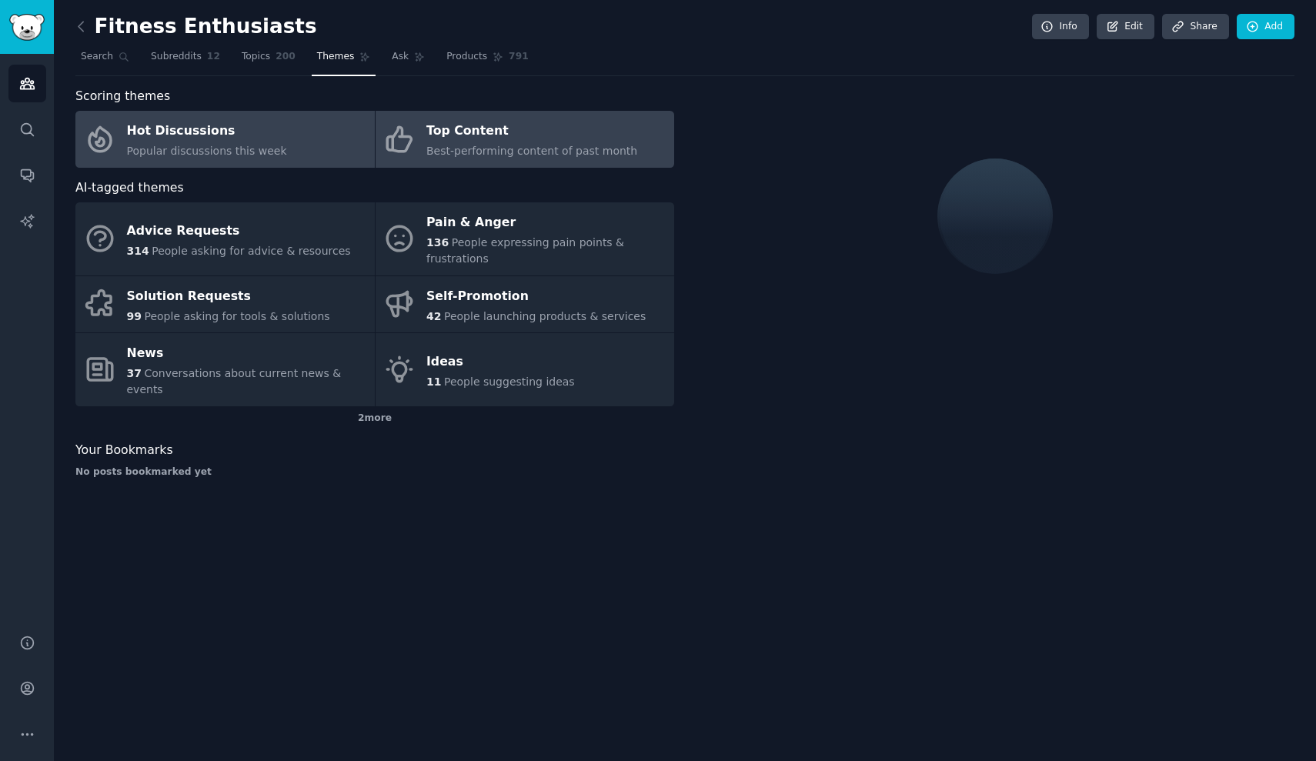
click at [596, 140] on div "Top Content" at bounding box center [531, 131] width 211 height 25
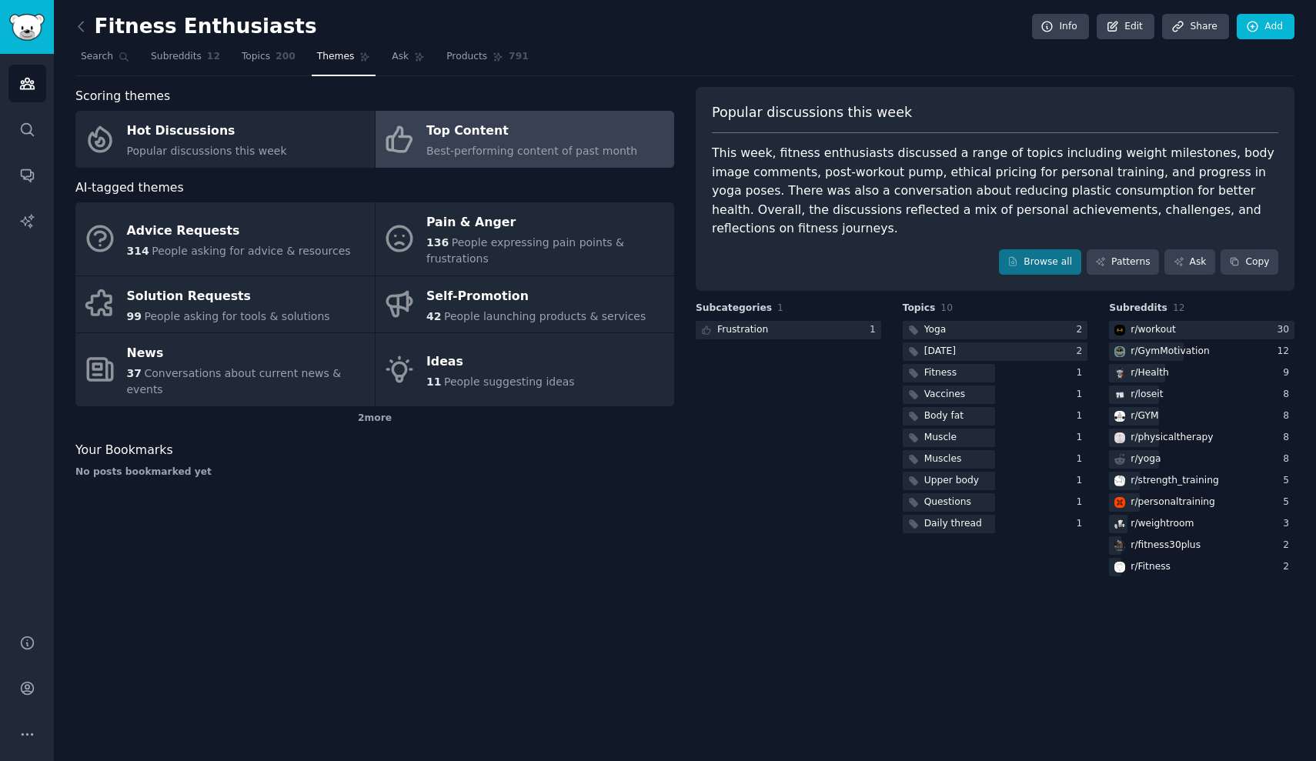
click at [656, 159] on link "Top Content Best-performing content of past month" at bounding box center [525, 139] width 299 height 57
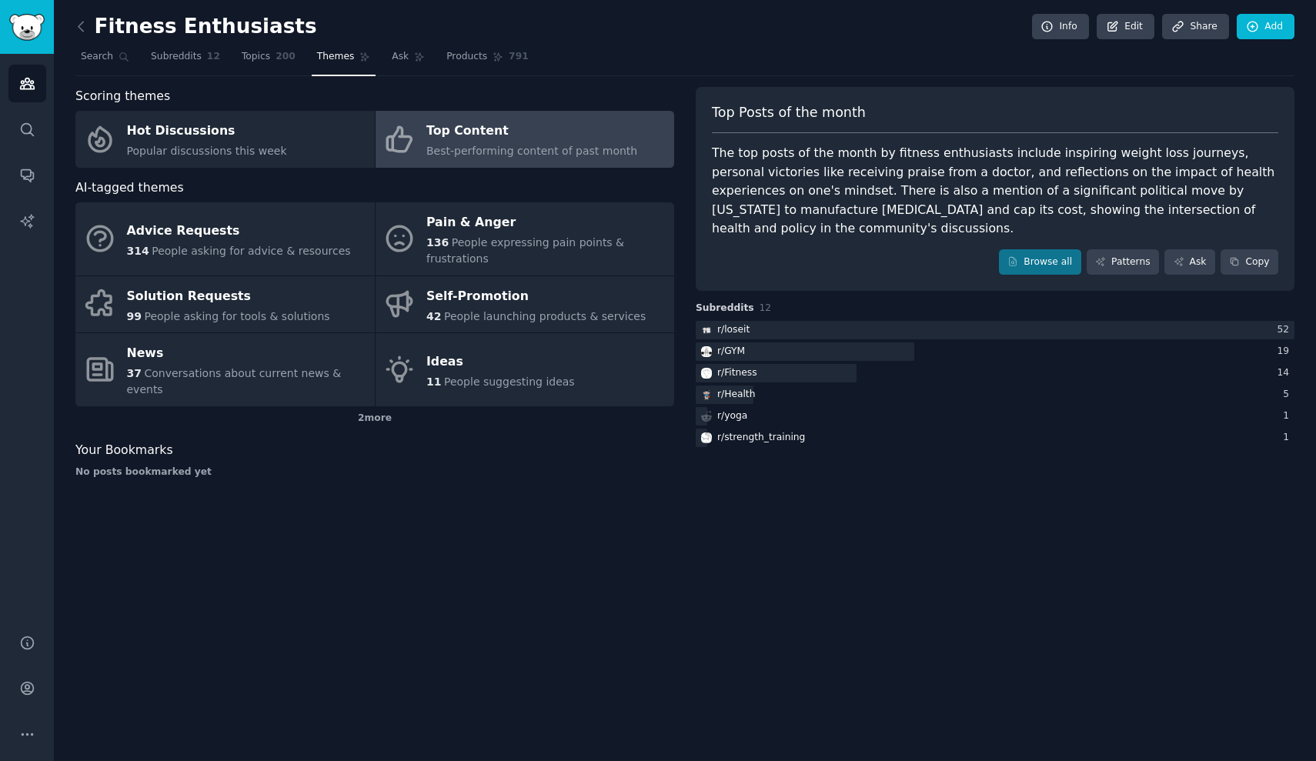
click at [620, 112] on link "Top Content Best-performing content of past month" at bounding box center [525, 139] width 299 height 57
click at [1018, 256] on icon at bounding box center [1012, 261] width 11 height 11
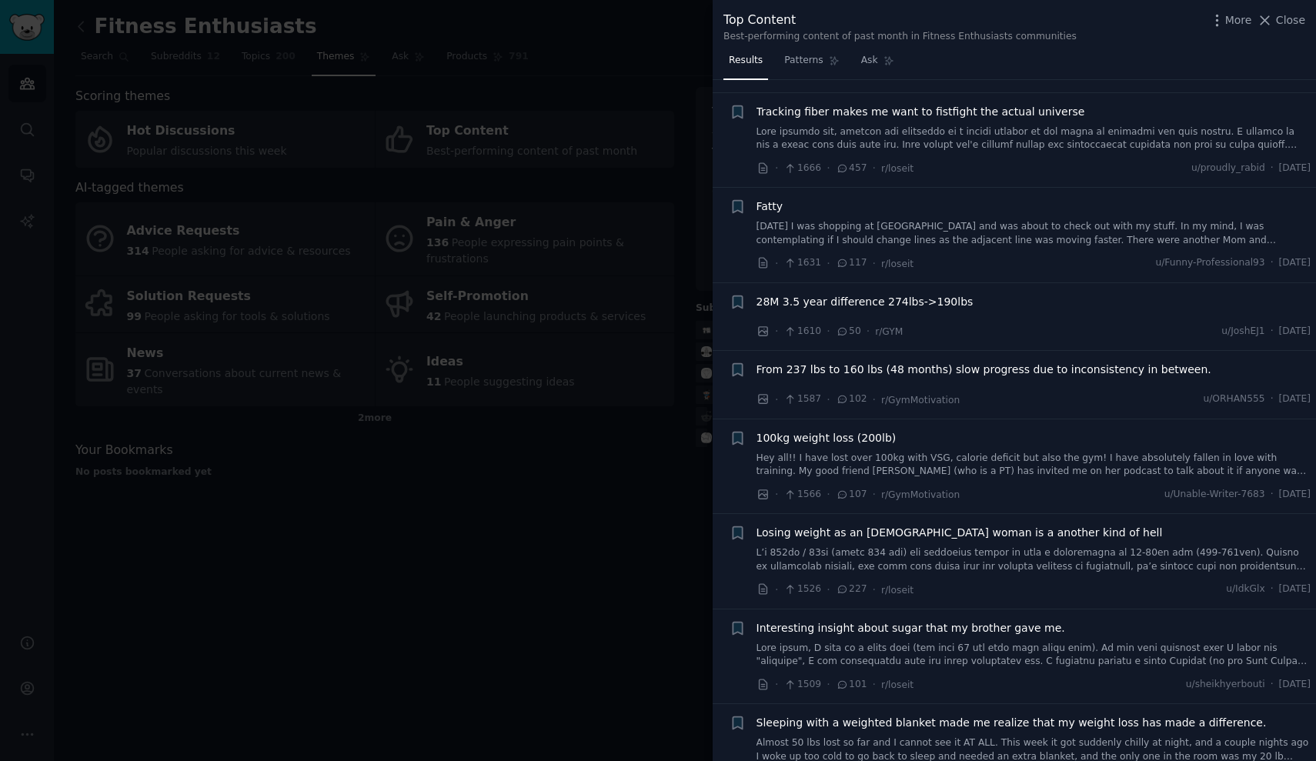
scroll to position [1700, 0]
click at [636, 527] on div at bounding box center [658, 380] width 1316 height 761
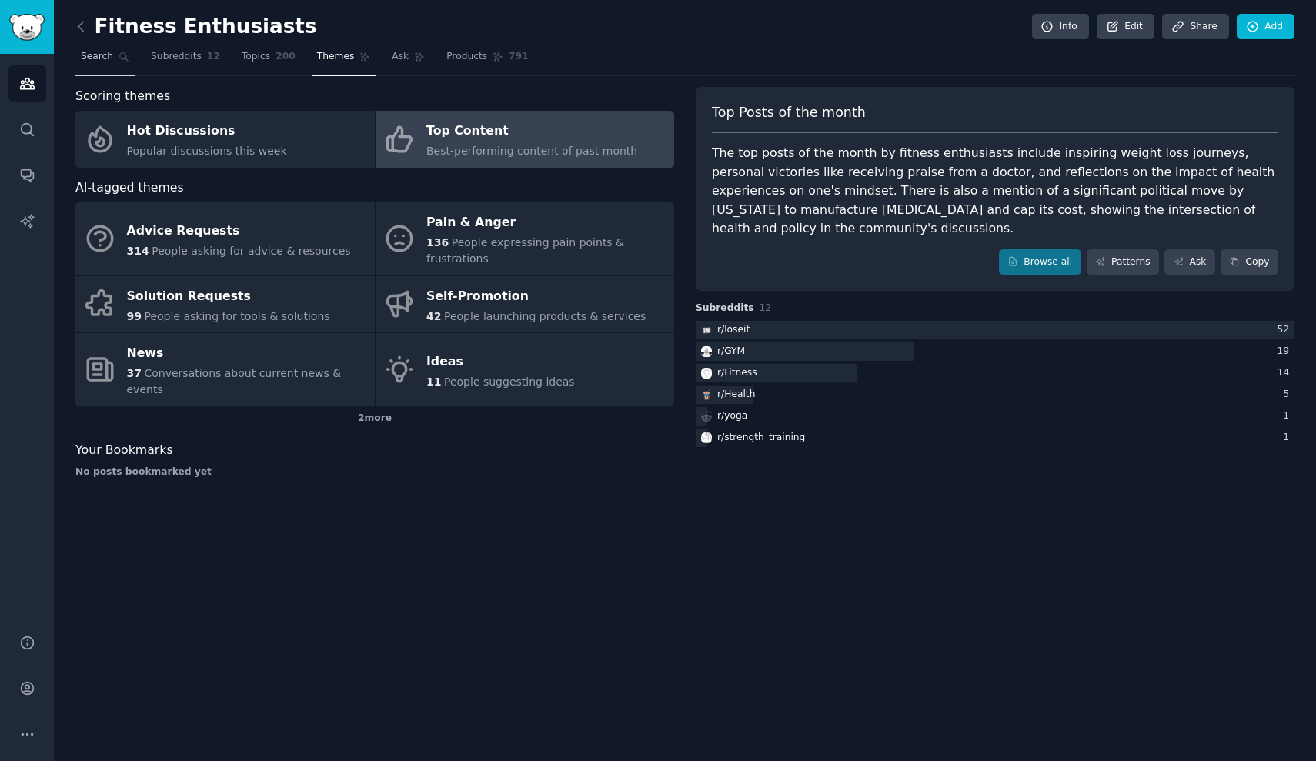
click at [119, 58] on icon at bounding box center [124, 57] width 11 height 11
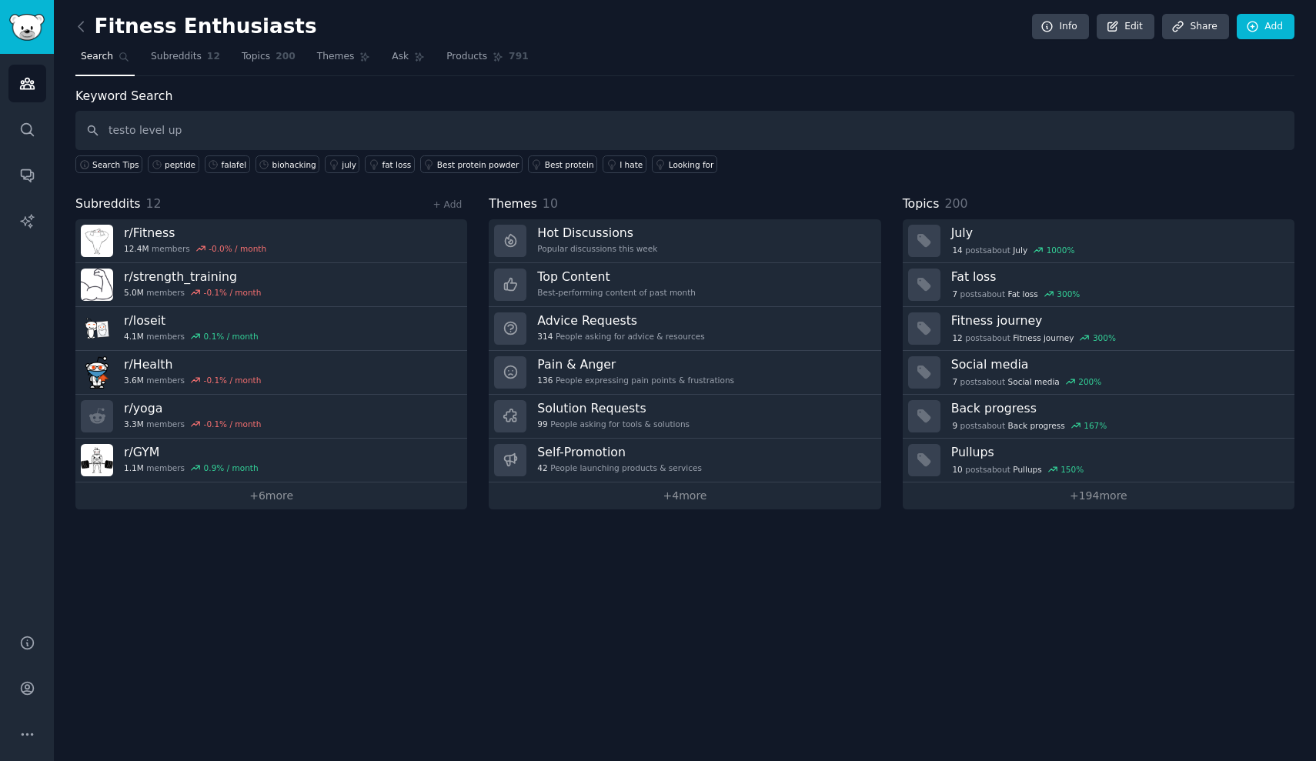
type input "testo level up"
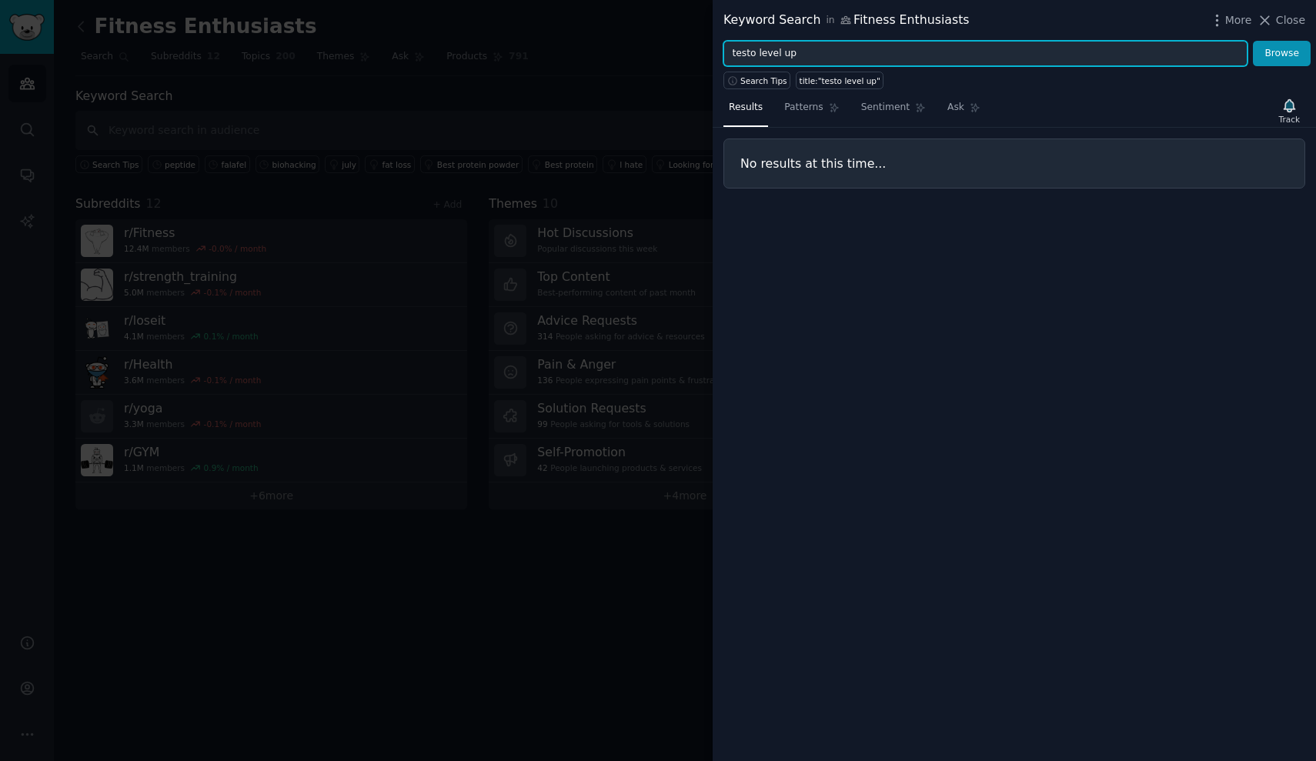
click at [820, 48] on input "testo level up" at bounding box center [985, 54] width 524 height 26
type input "testo"
click at [1282, 53] on button "Browse" at bounding box center [1282, 54] width 58 height 26
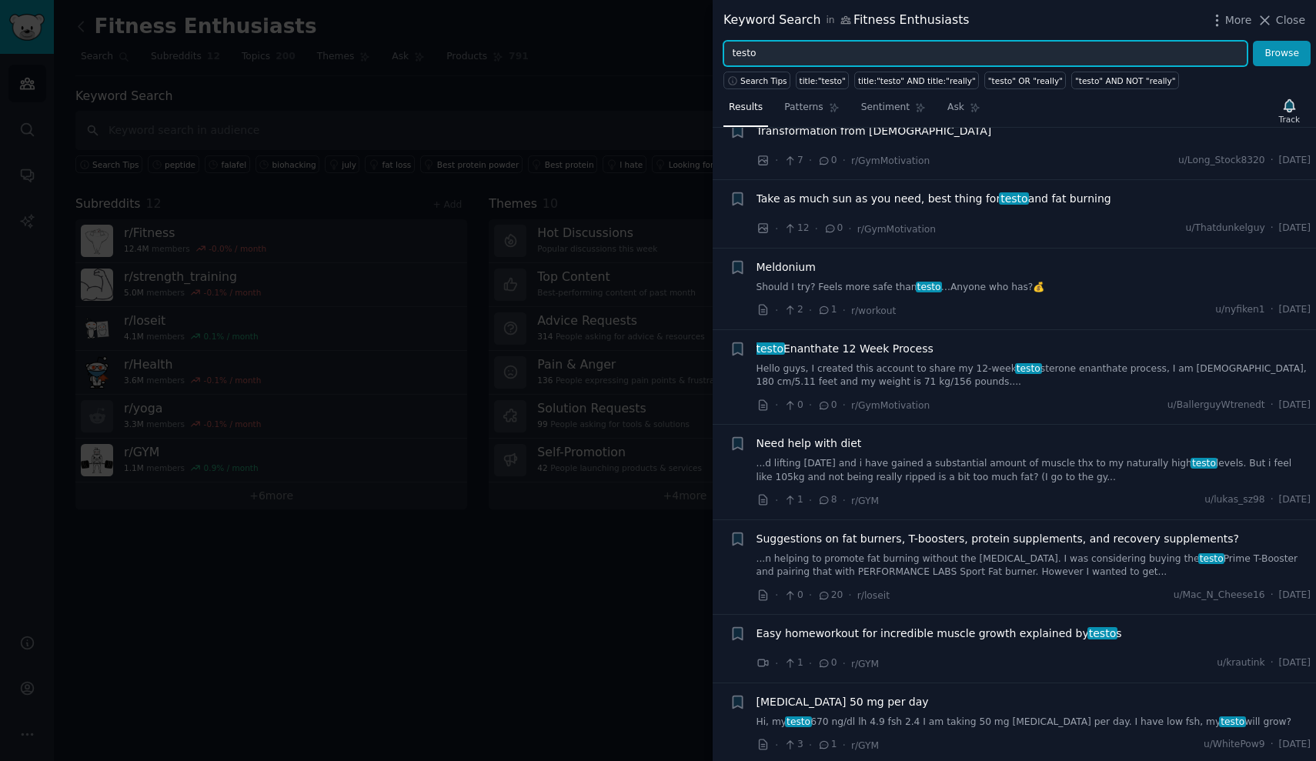
scroll to position [42, 0]
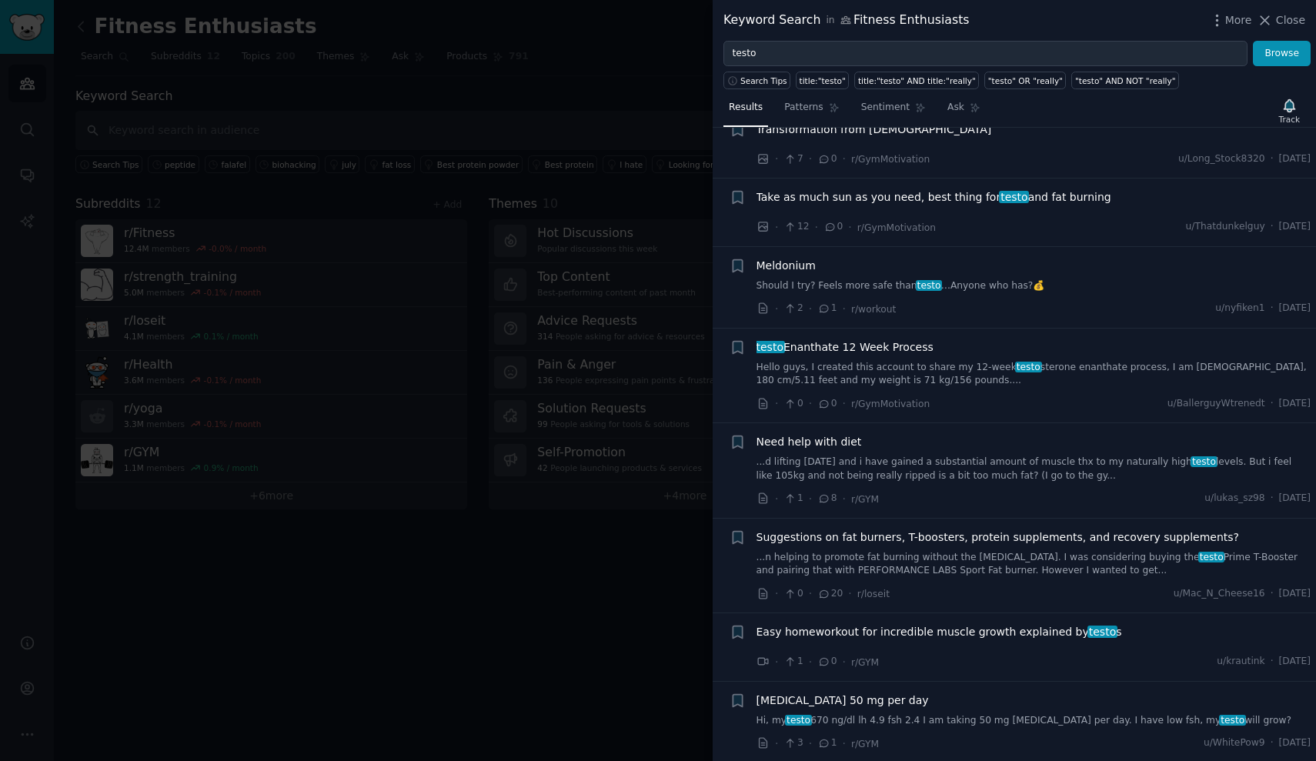
click at [954, 200] on span "Take as much sun as you need, best thing for testo and fat burning" at bounding box center [934, 197] width 355 height 16
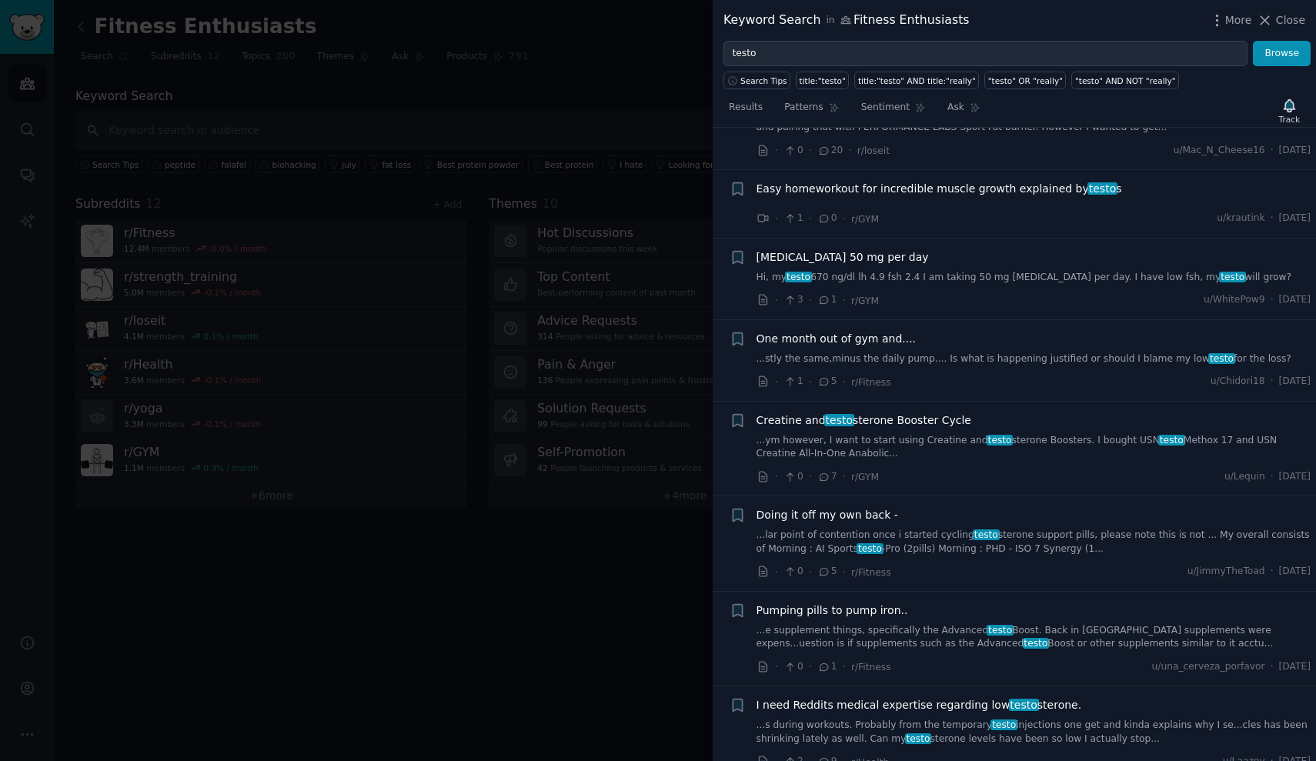
scroll to position [892, 0]
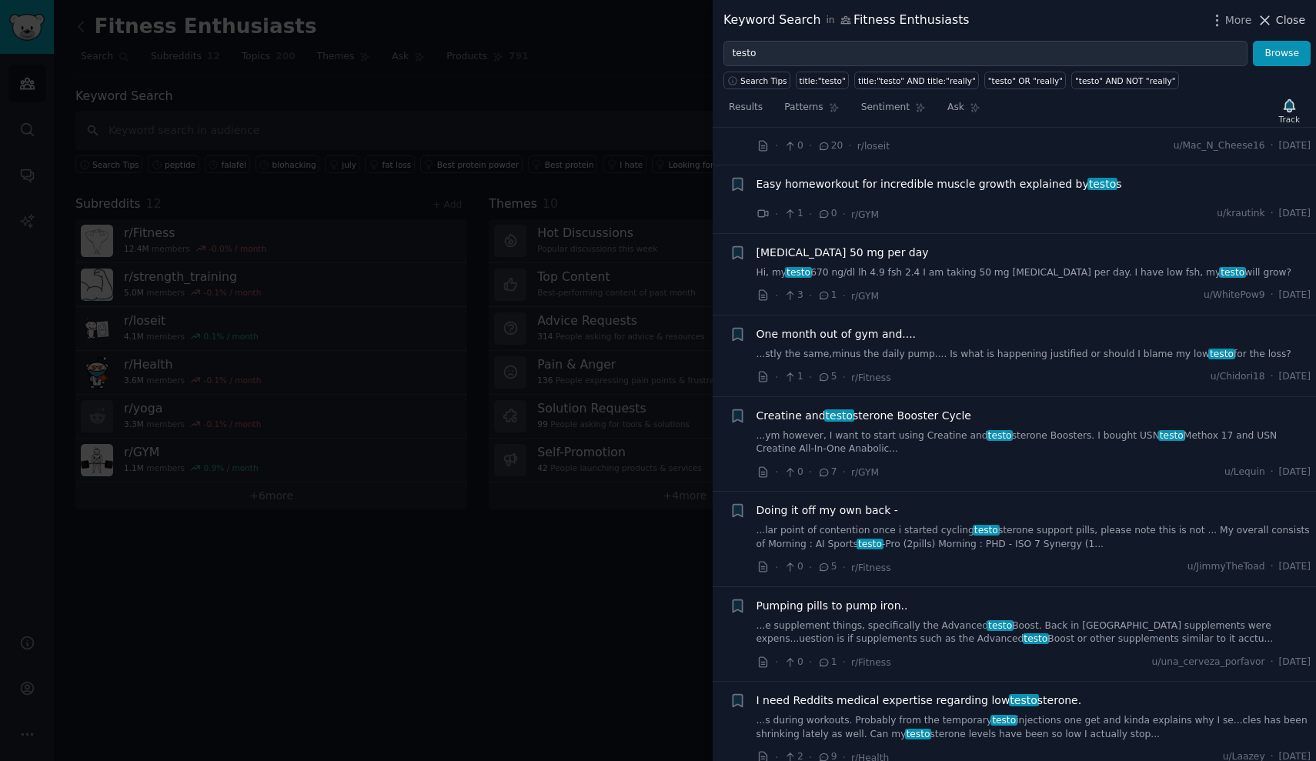
click at [1283, 21] on span "Close" at bounding box center [1290, 20] width 29 height 16
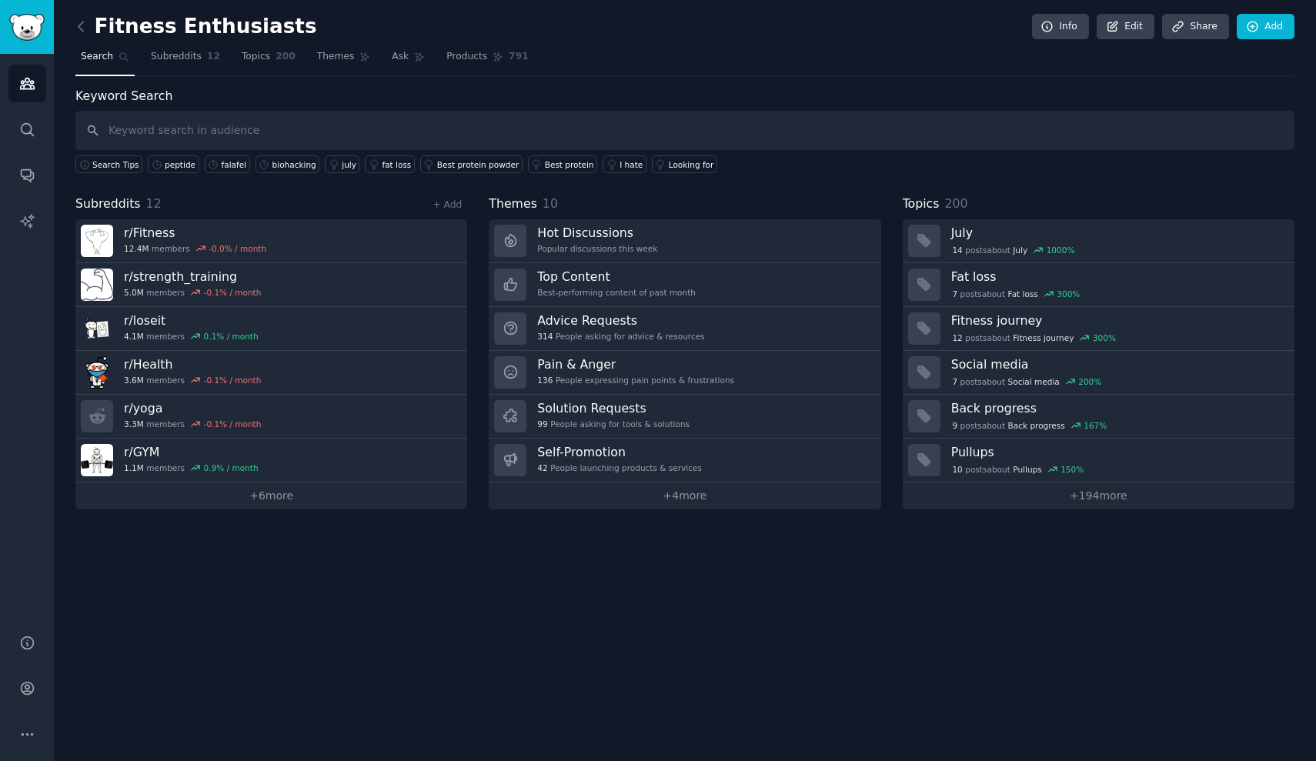
click at [747, 189] on div "Keyword Search Search Tips peptide falafel biohacking july fat loss Best protei…" at bounding box center [684, 298] width 1219 height 423
click at [577, 163] on div "Best protein" at bounding box center [569, 164] width 49 height 11
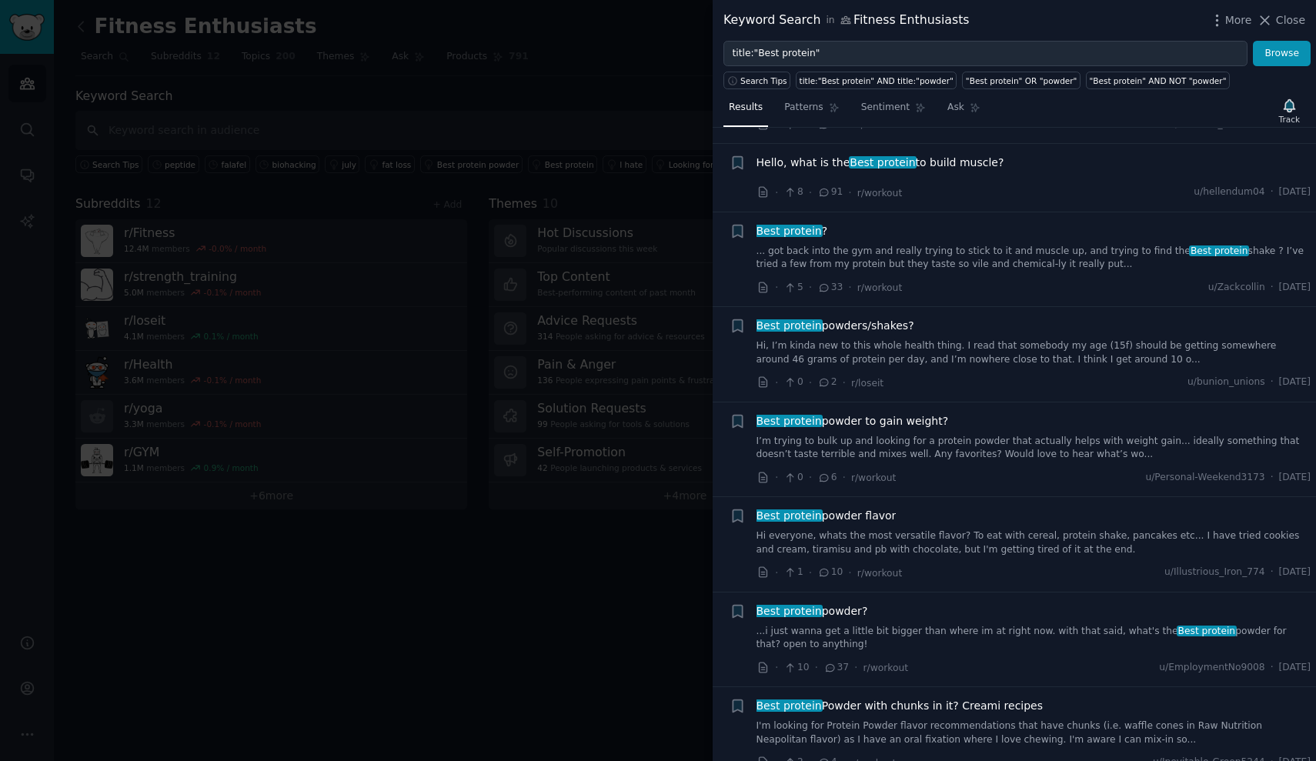
scroll to position [680, 0]
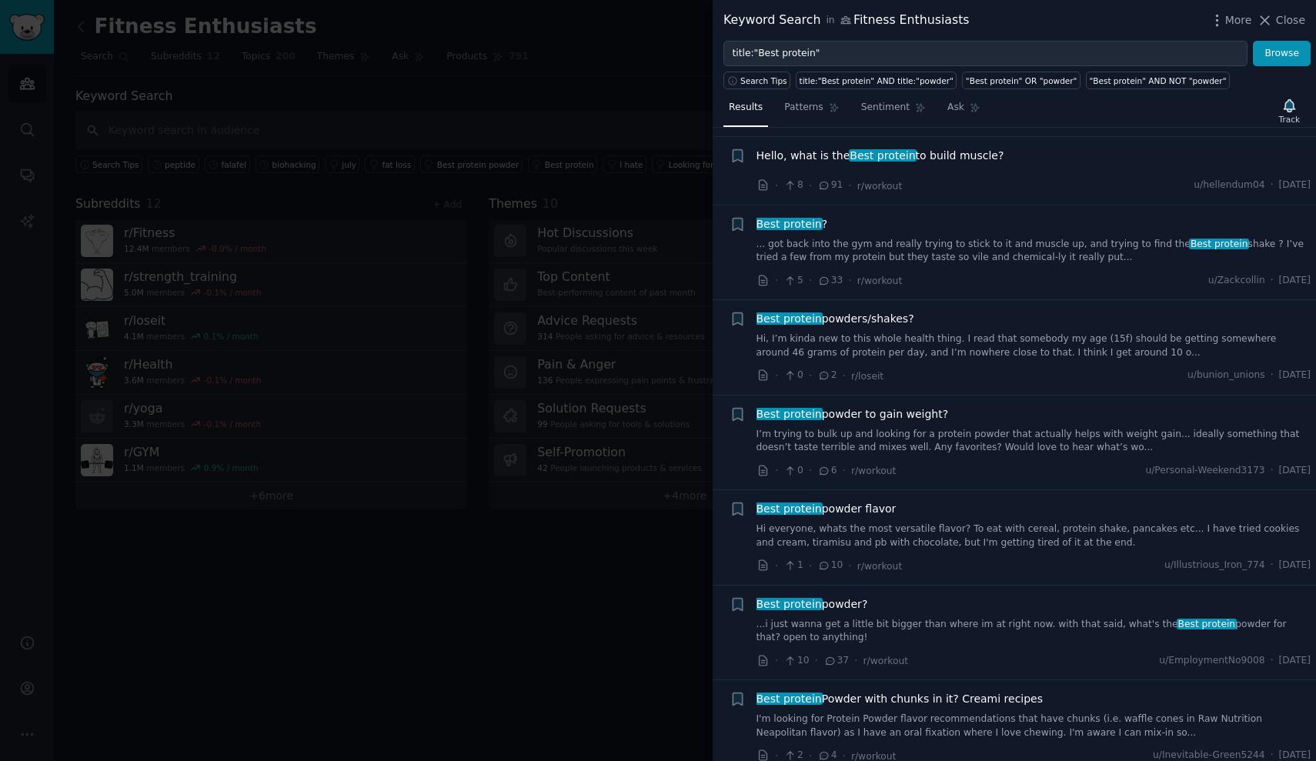
click at [570, 582] on div at bounding box center [658, 380] width 1316 height 761
